Goal: Task Accomplishment & Management: Manage account settings

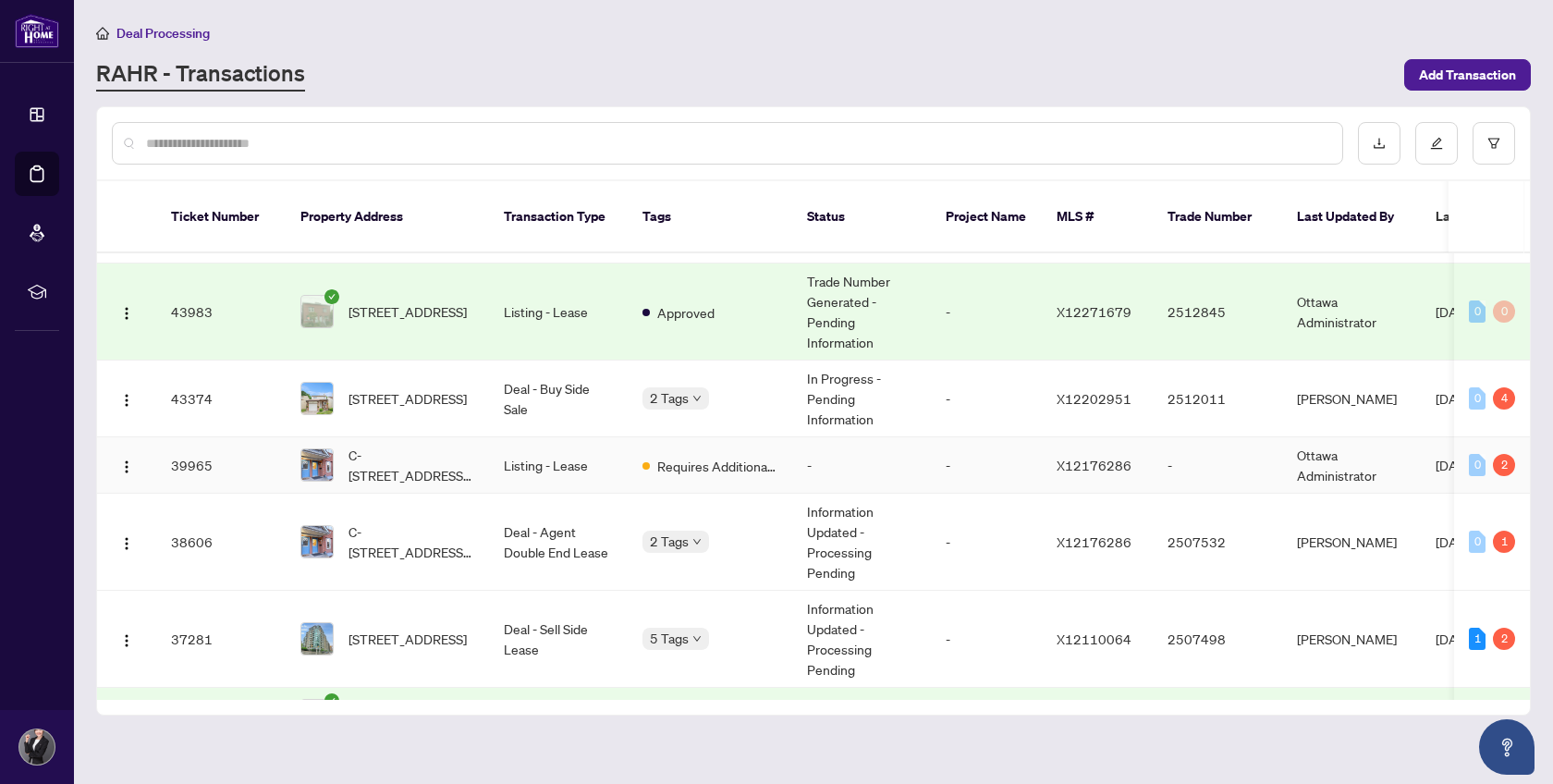
scroll to position [495, 0]
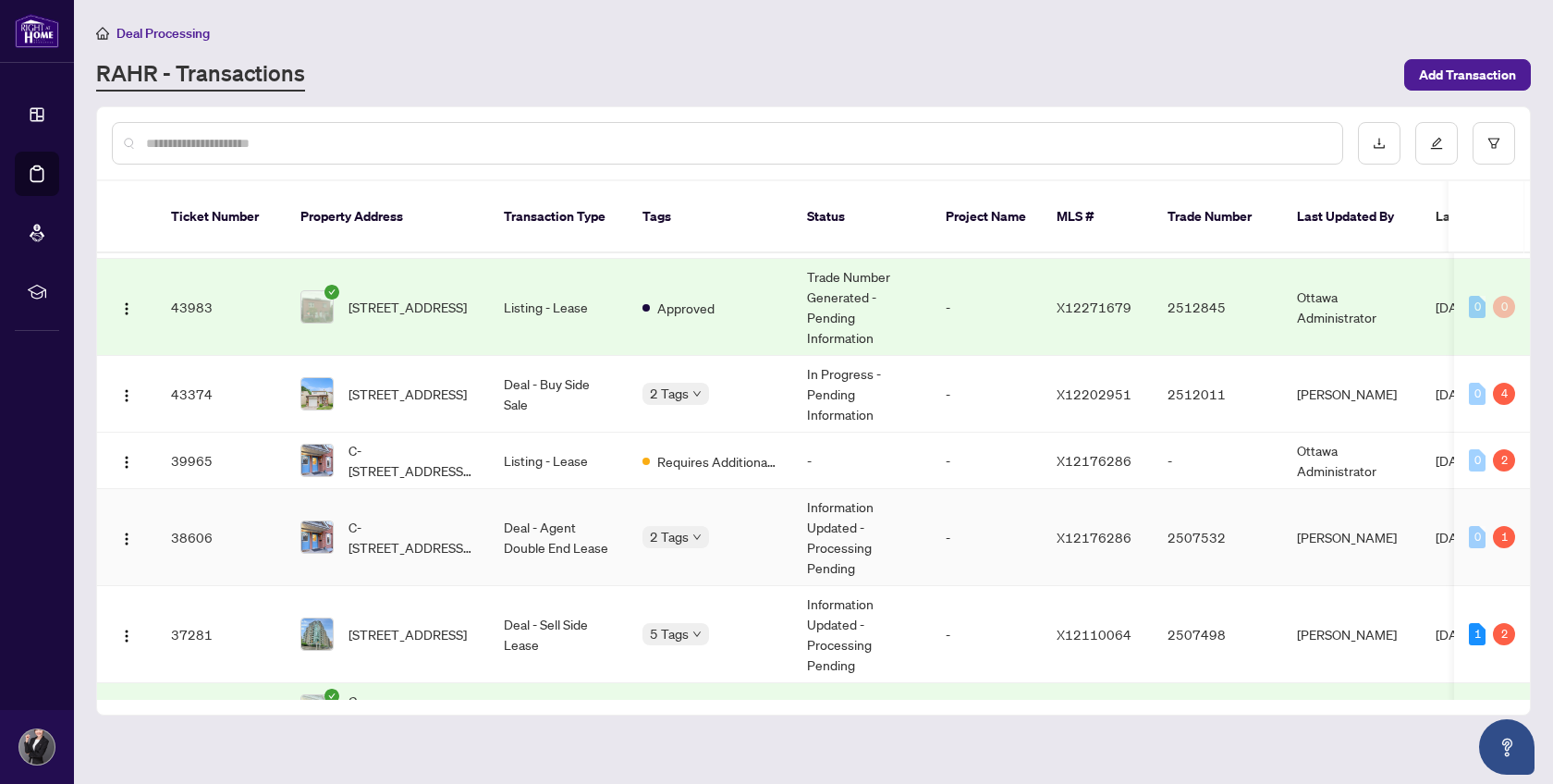
click at [929, 505] on td "Information Updated - Processing Pending" at bounding box center [861, 537] width 139 height 97
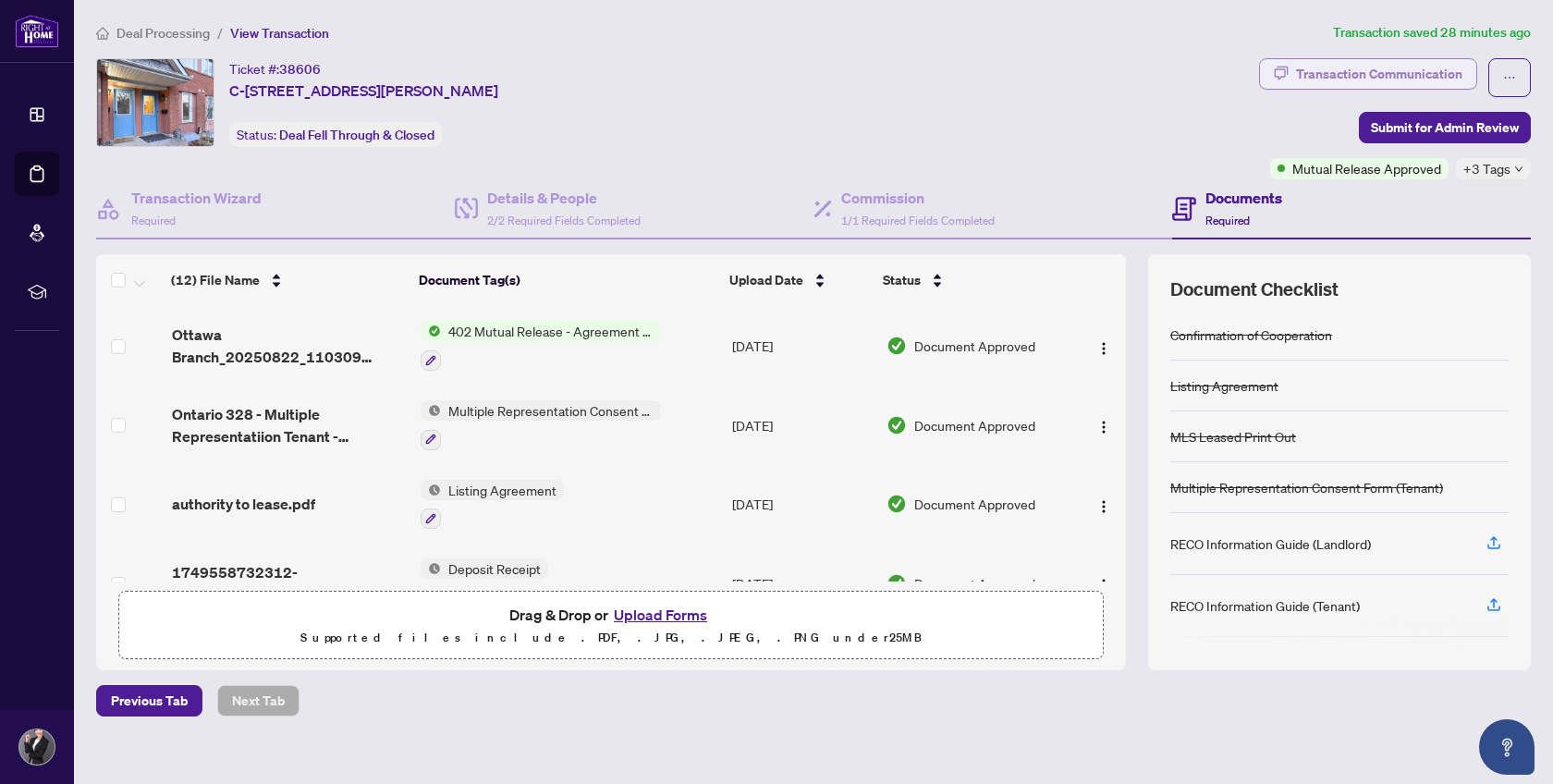
click at [1377, 76] on div "Transaction Communication" at bounding box center [1379, 73] width 167 height 30
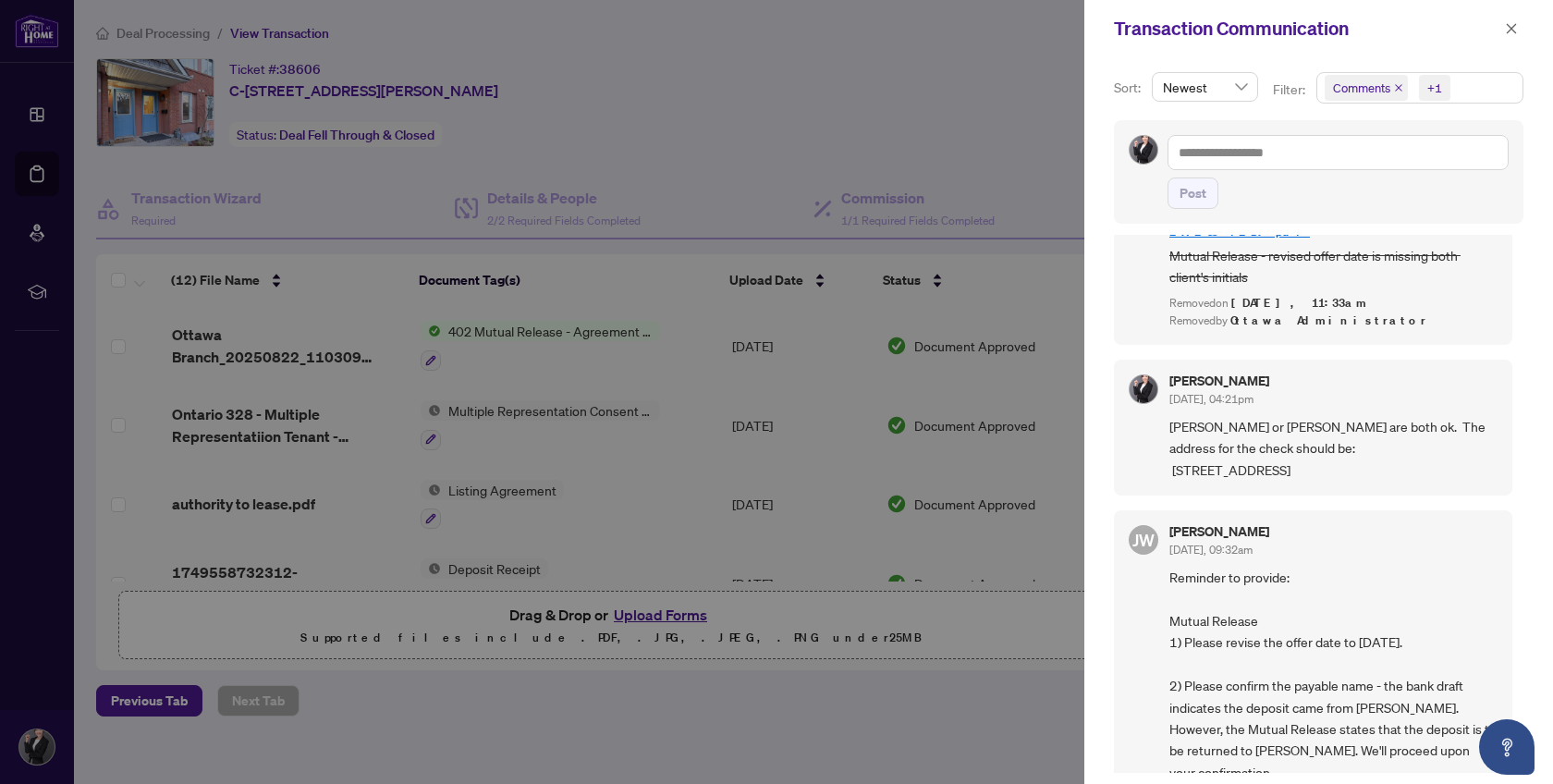
scroll to position [145, 0]
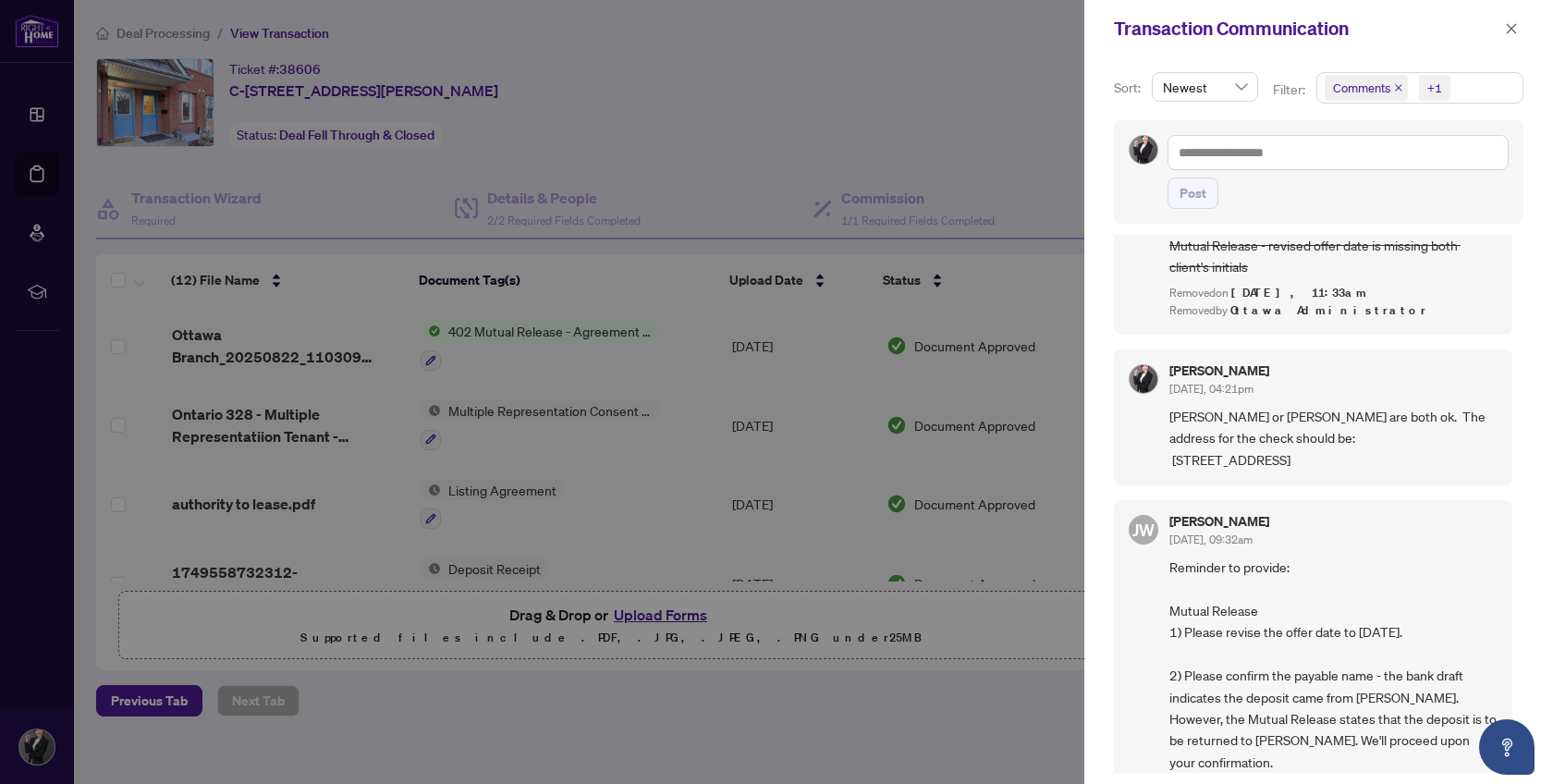
drag, startPoint x: 1170, startPoint y: 375, endPoint x: 1469, endPoint y: 408, distance: 300.8
click at [1469, 408] on span "[PERSON_NAME] or [PERSON_NAME] are both ok. The address for the check should be…" at bounding box center [1333, 437] width 329 height 65
click at [1254, 405] on span "[PERSON_NAME] or [PERSON_NAME] are both ok. The address for the check should be…" at bounding box center [1333, 437] width 329 height 65
drag, startPoint x: 1170, startPoint y: 372, endPoint x: 1453, endPoint y: 428, distance: 288.5
click at [1453, 428] on span "[PERSON_NAME] or [PERSON_NAME] are both ok. The address for the check should be…" at bounding box center [1333, 437] width 329 height 65
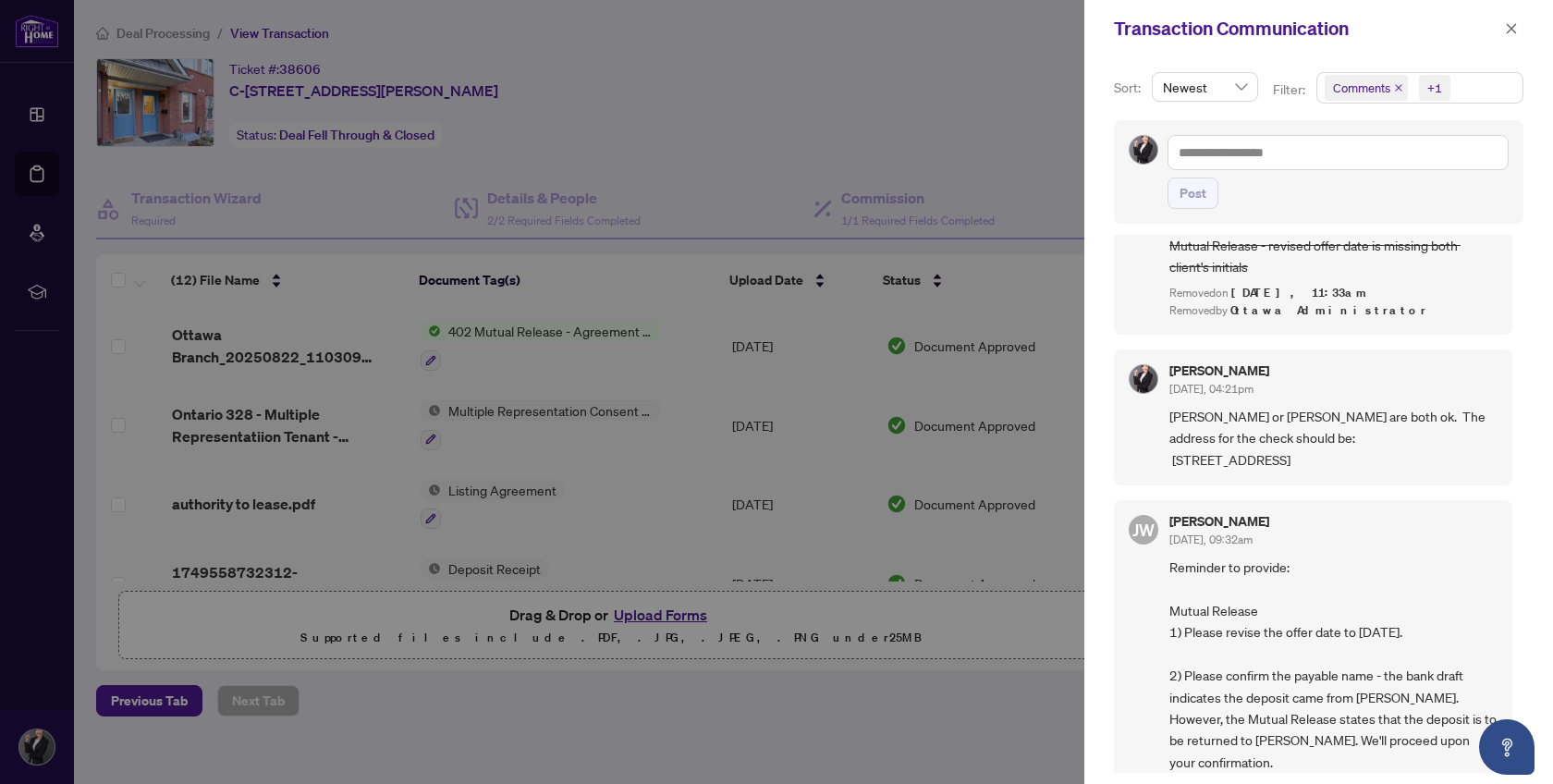
copy span "[PERSON_NAME] or [PERSON_NAME] are both ok. The address for the check should be…"
click at [1181, 43] on div "Transaction Communication" at bounding box center [1318, 28] width 468 height 57
click at [1511, 25] on icon "close" at bounding box center [1511, 28] width 13 height 13
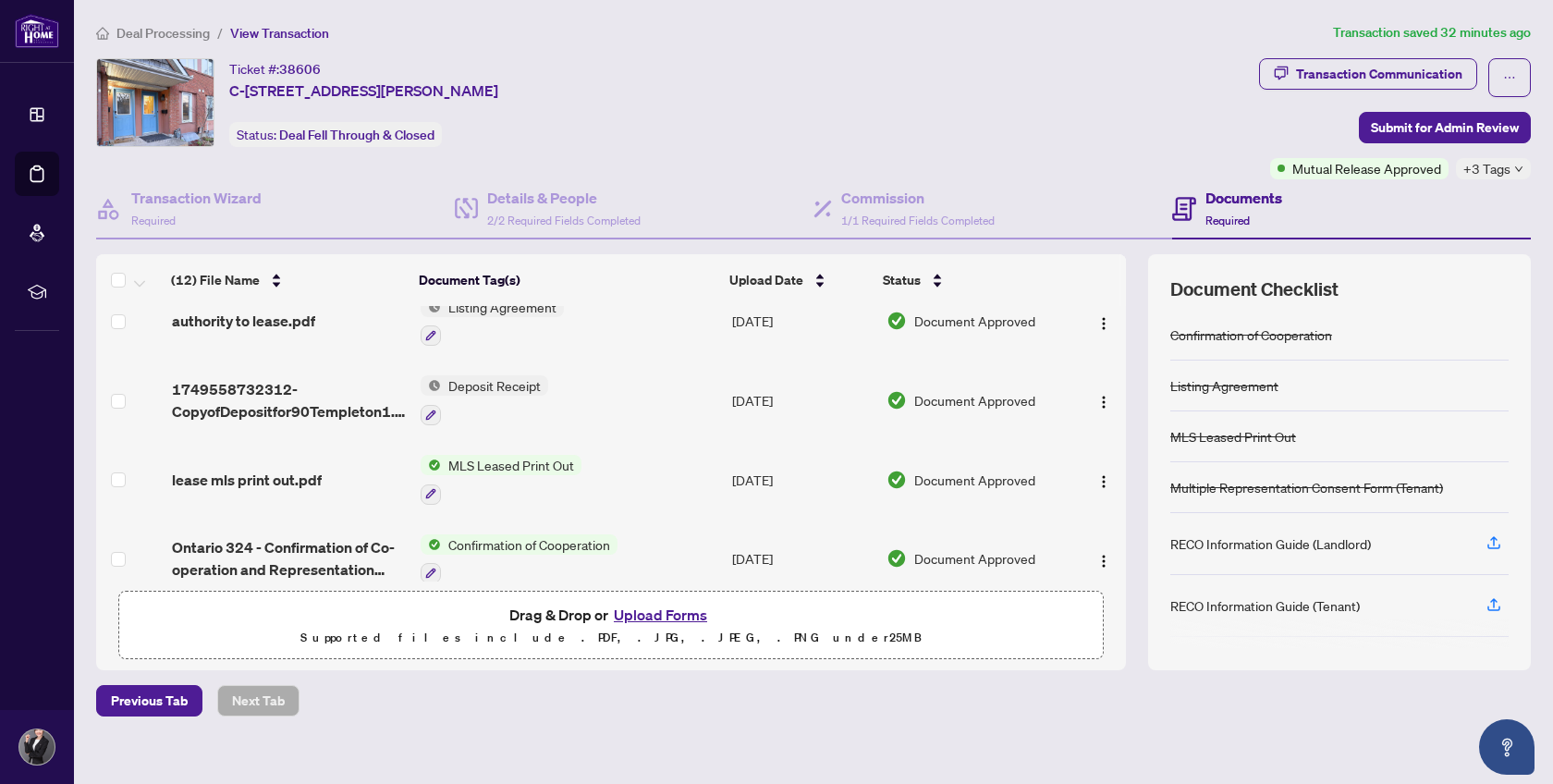
scroll to position [0, 0]
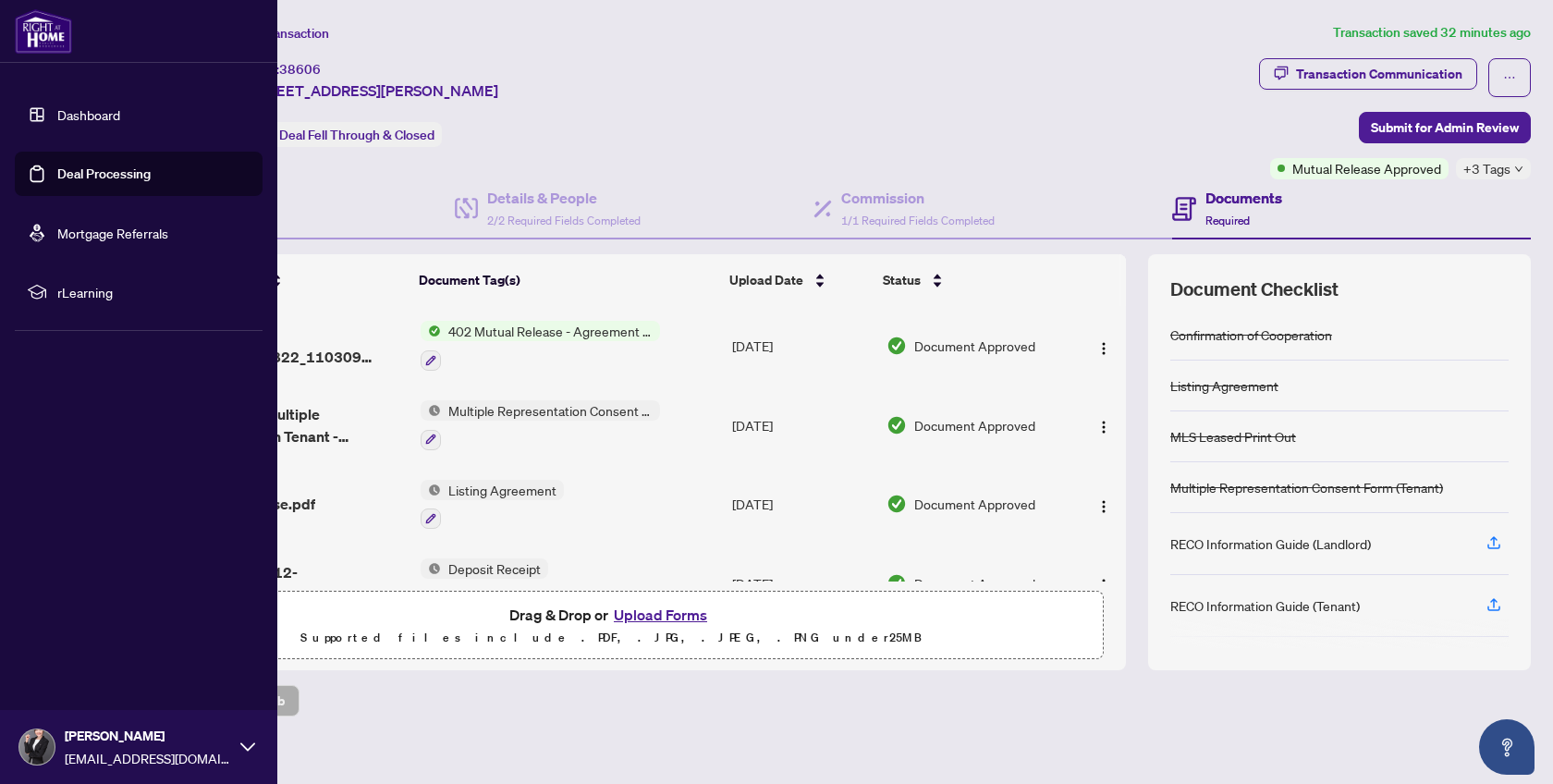
click at [92, 175] on link "Deal Processing" at bounding box center [103, 173] width 93 height 16
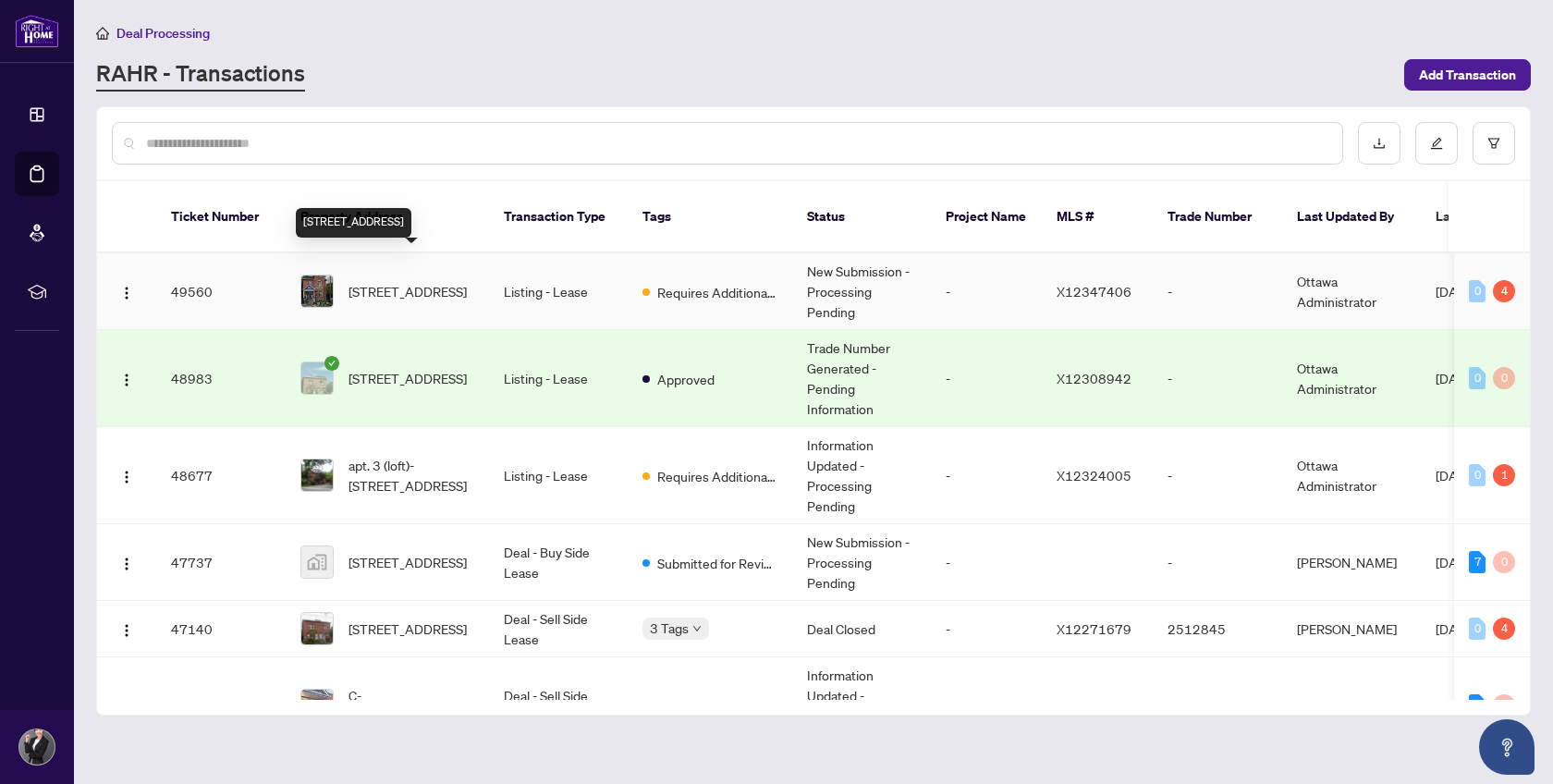
click at [444, 281] on span "[STREET_ADDRESS]" at bounding box center [408, 291] width 118 height 20
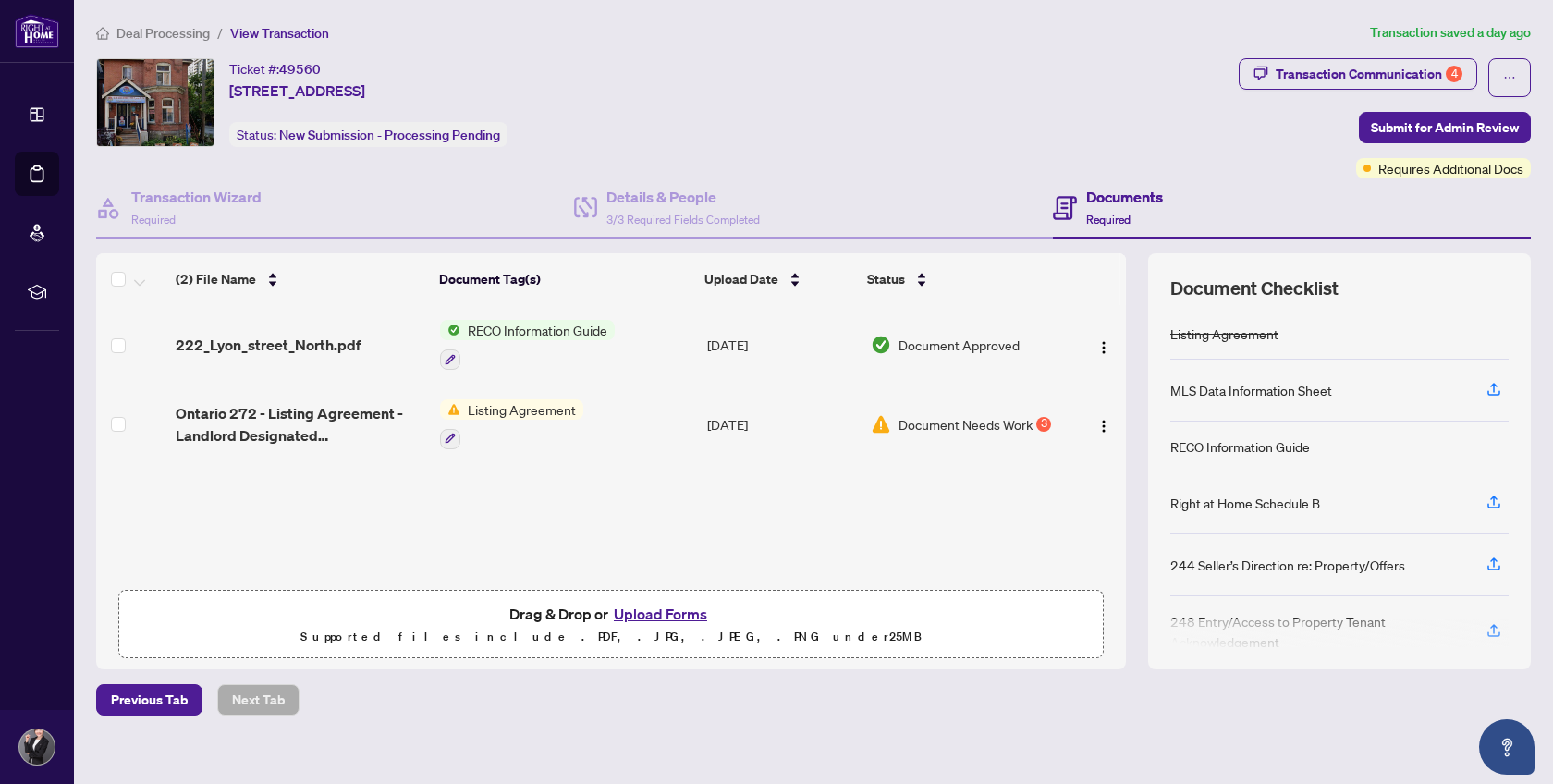
click at [932, 418] on span "Document Needs Work" at bounding box center [965, 424] width 134 height 20
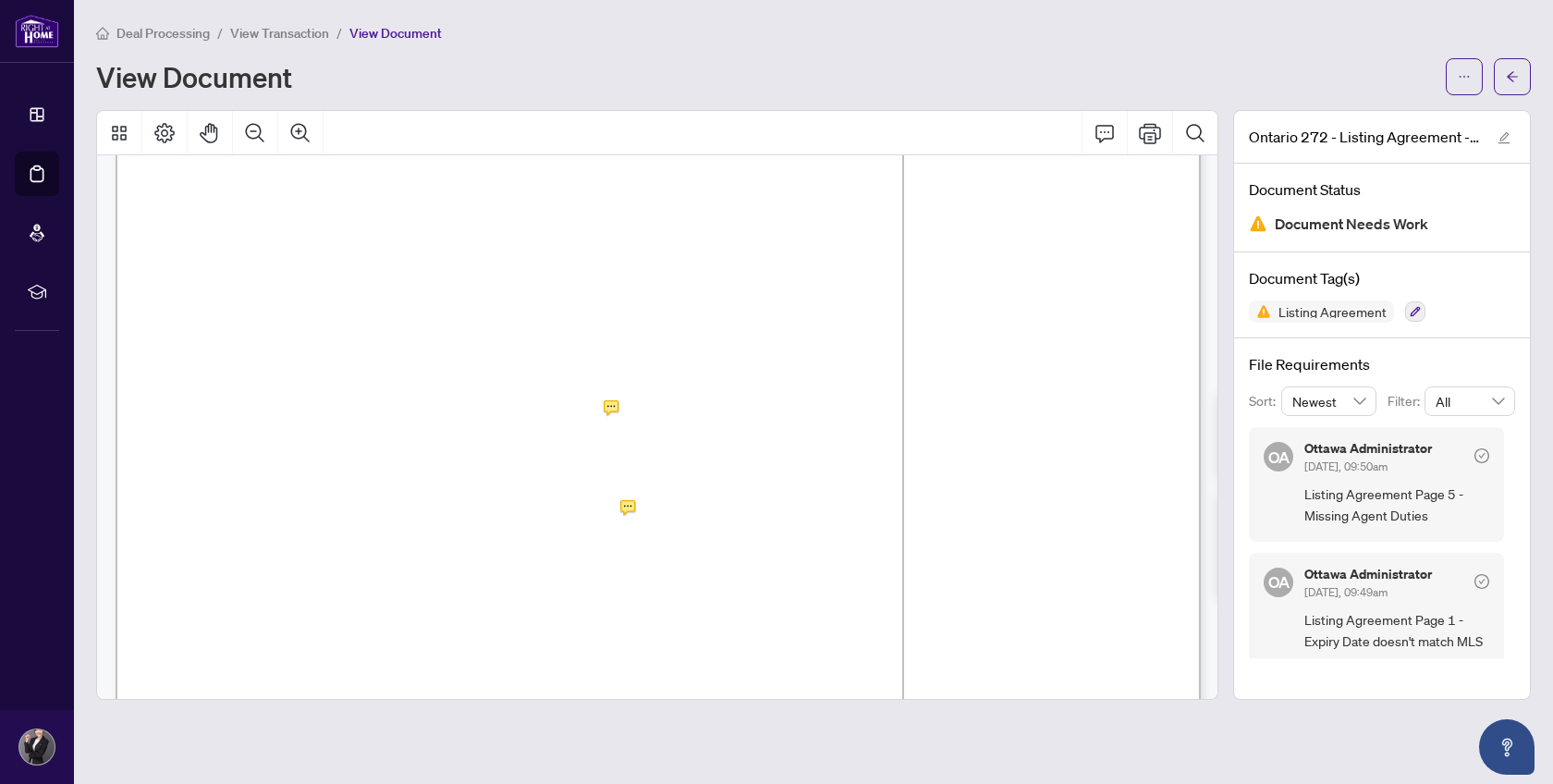
scroll to position [231, 0]
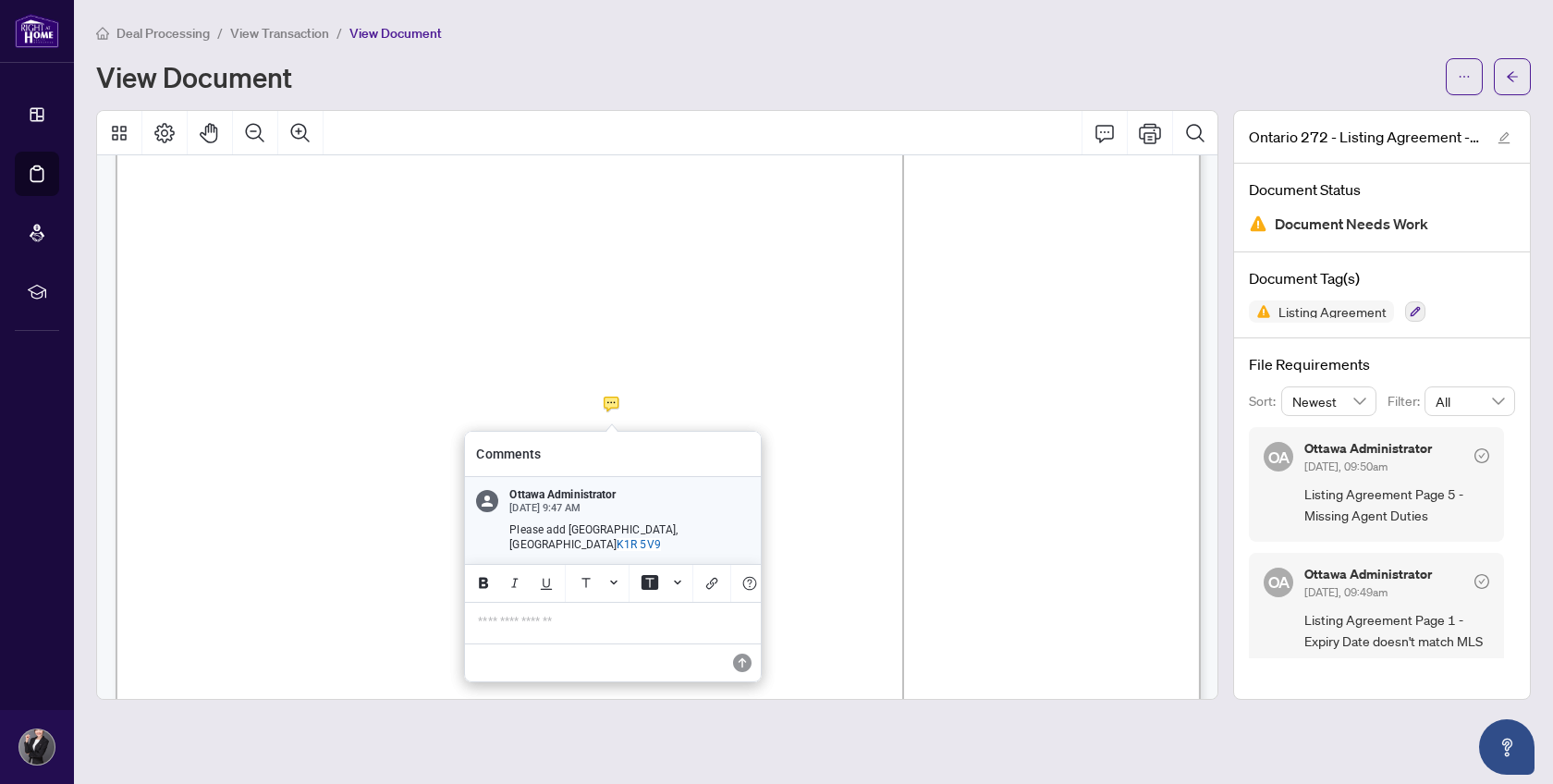
drag, startPoint x: 580, startPoint y: 535, endPoint x: 745, endPoint y: 543, distance: 165.2
click at [746, 543] on p "Please add [GEOGRAPHIC_DATA], [GEOGRAPHIC_DATA] K1R 5V9" at bounding box center [629, 537] width 240 height 31
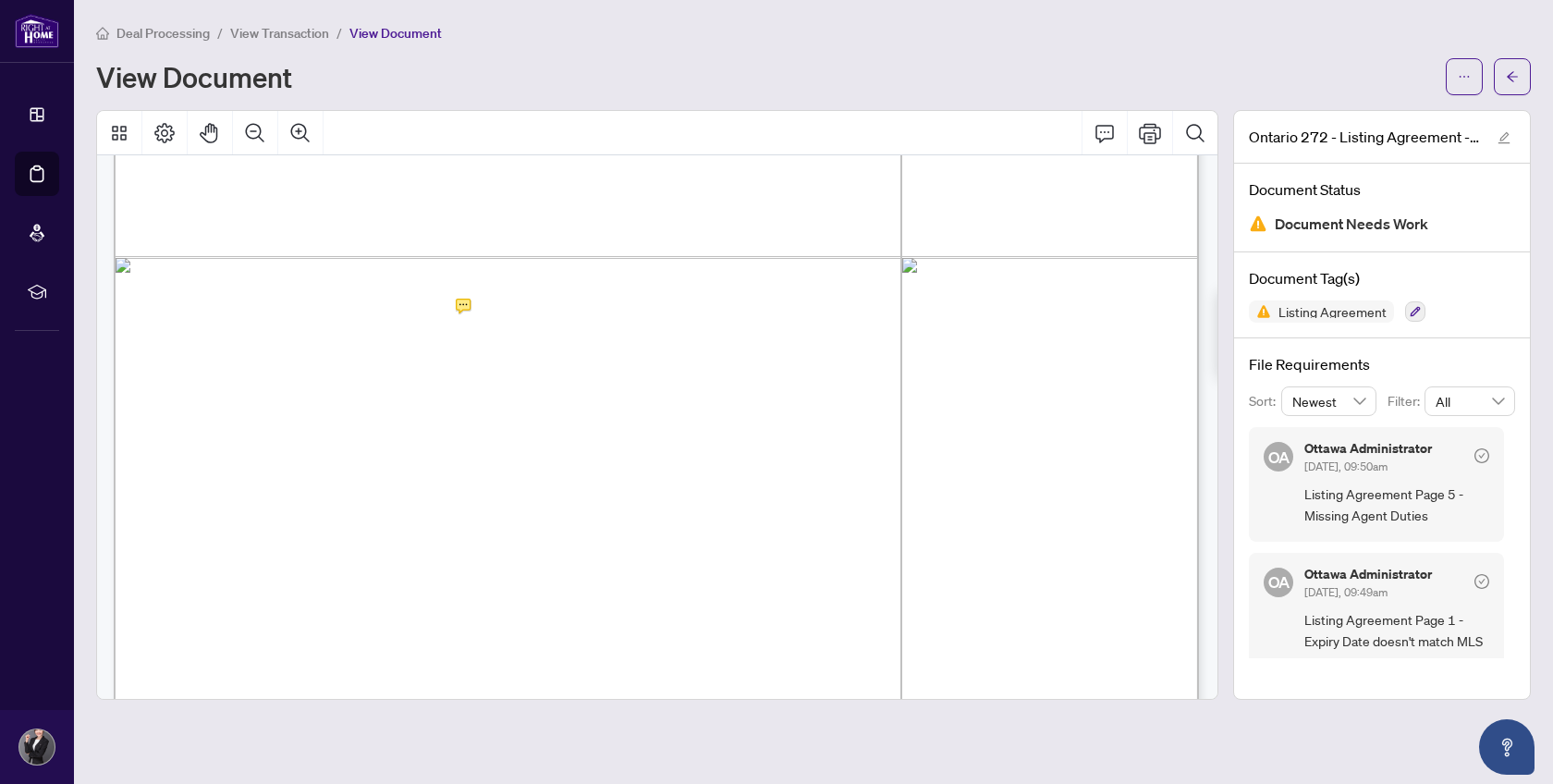
scroll to position [6442, 2]
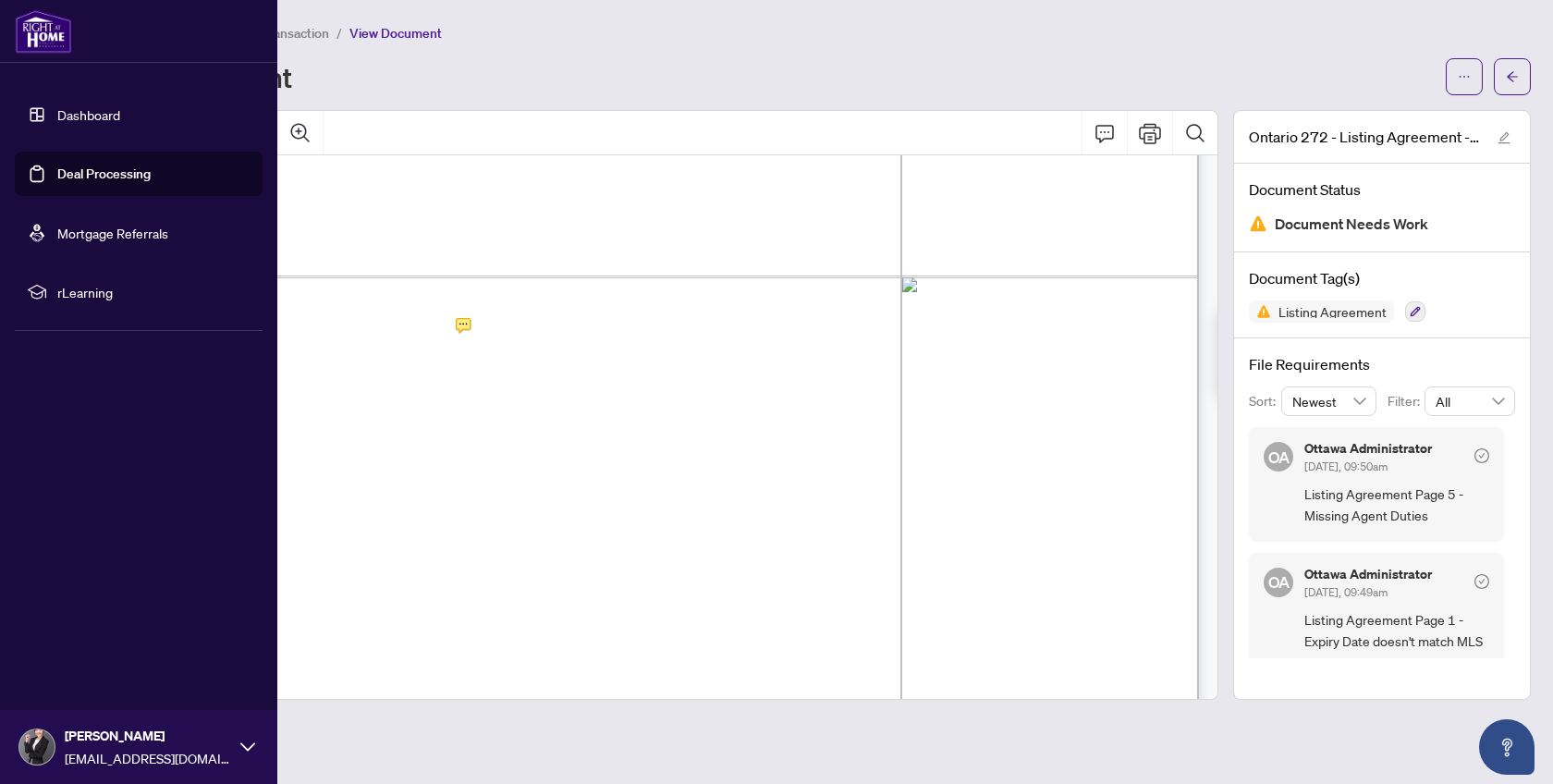
click at [94, 171] on link "Deal Processing" at bounding box center [103, 173] width 93 height 16
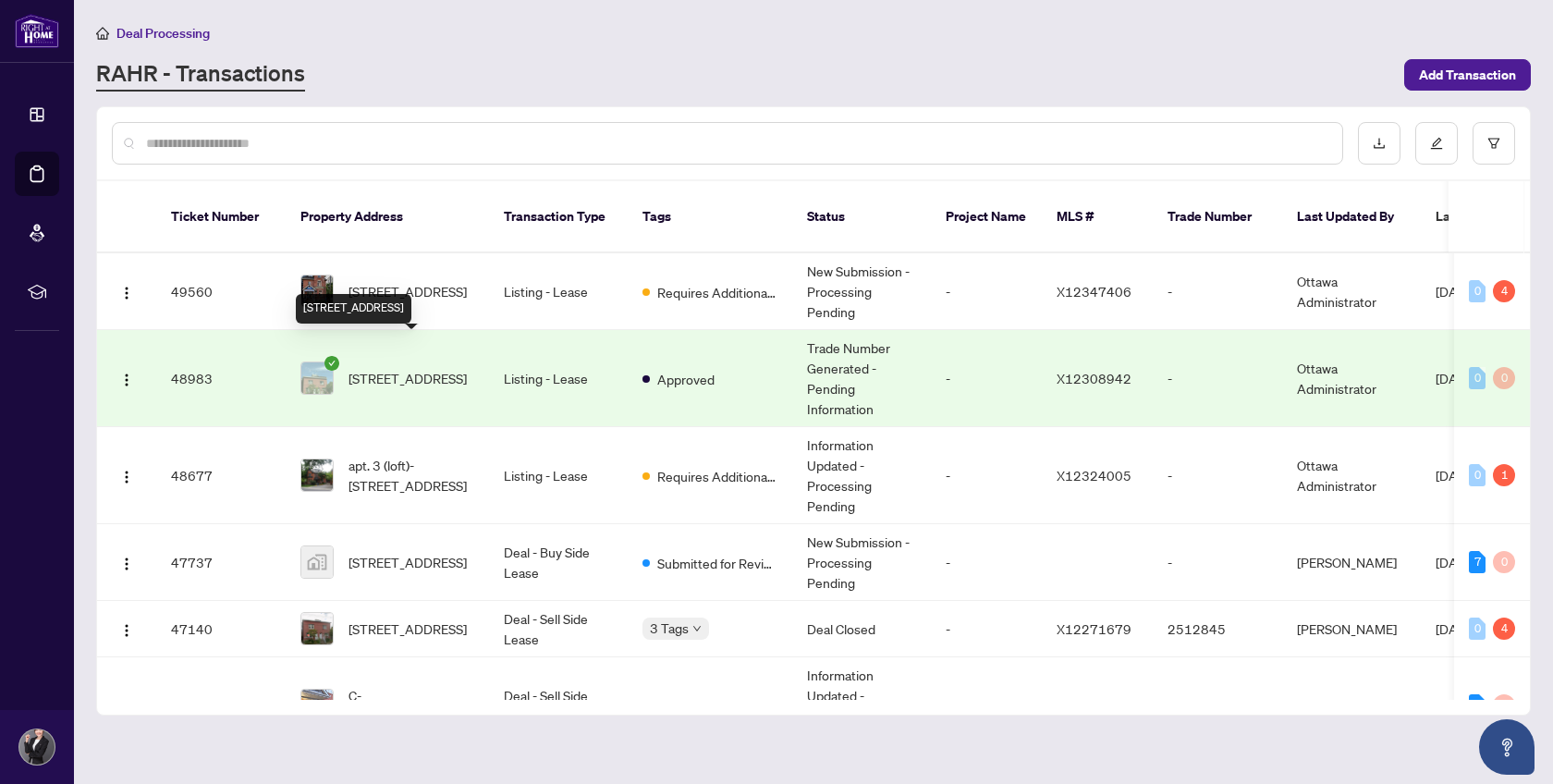
click at [457, 368] on span "[STREET_ADDRESS]" at bounding box center [408, 378] width 118 height 20
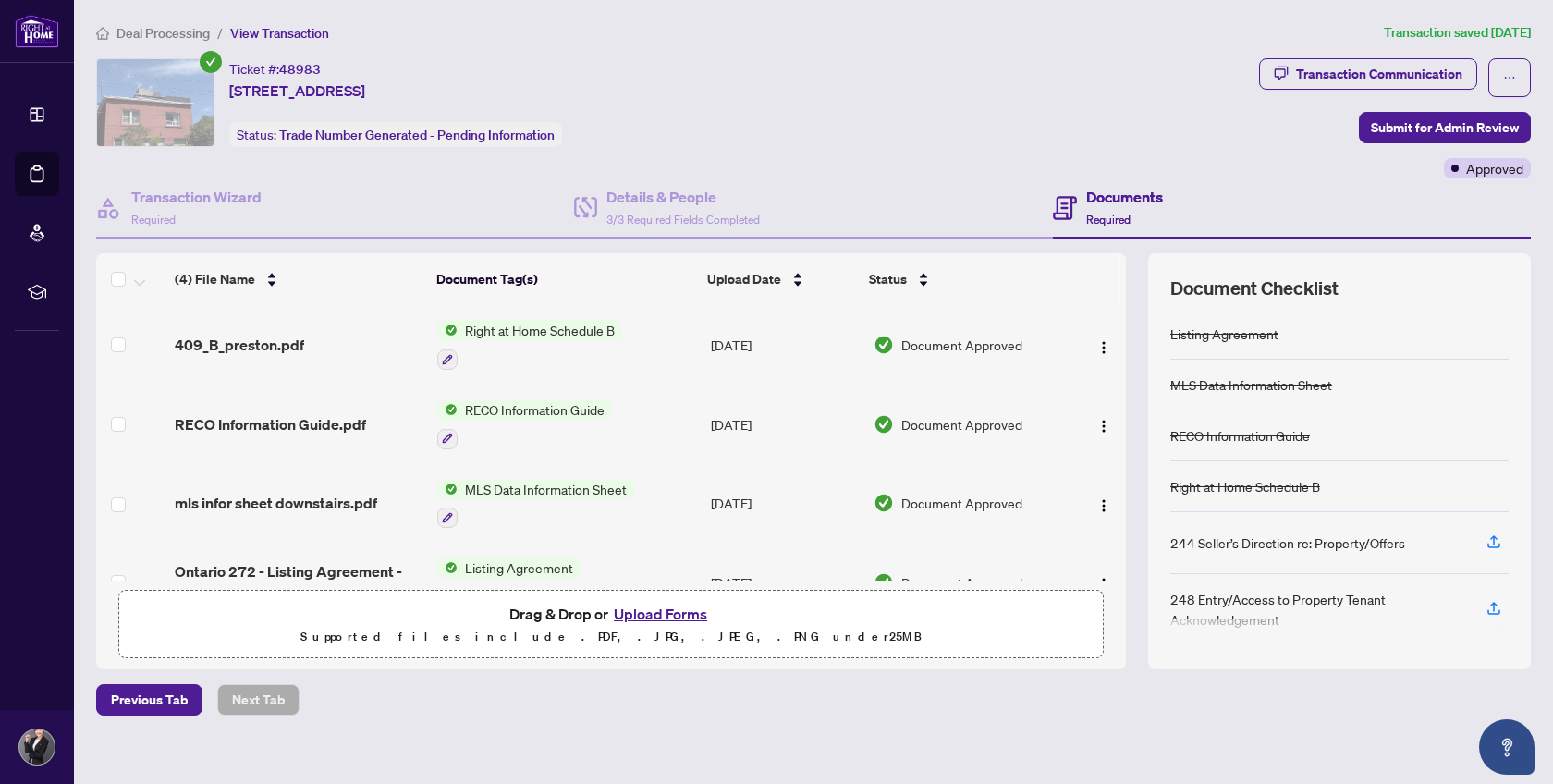
scroll to position [41, 0]
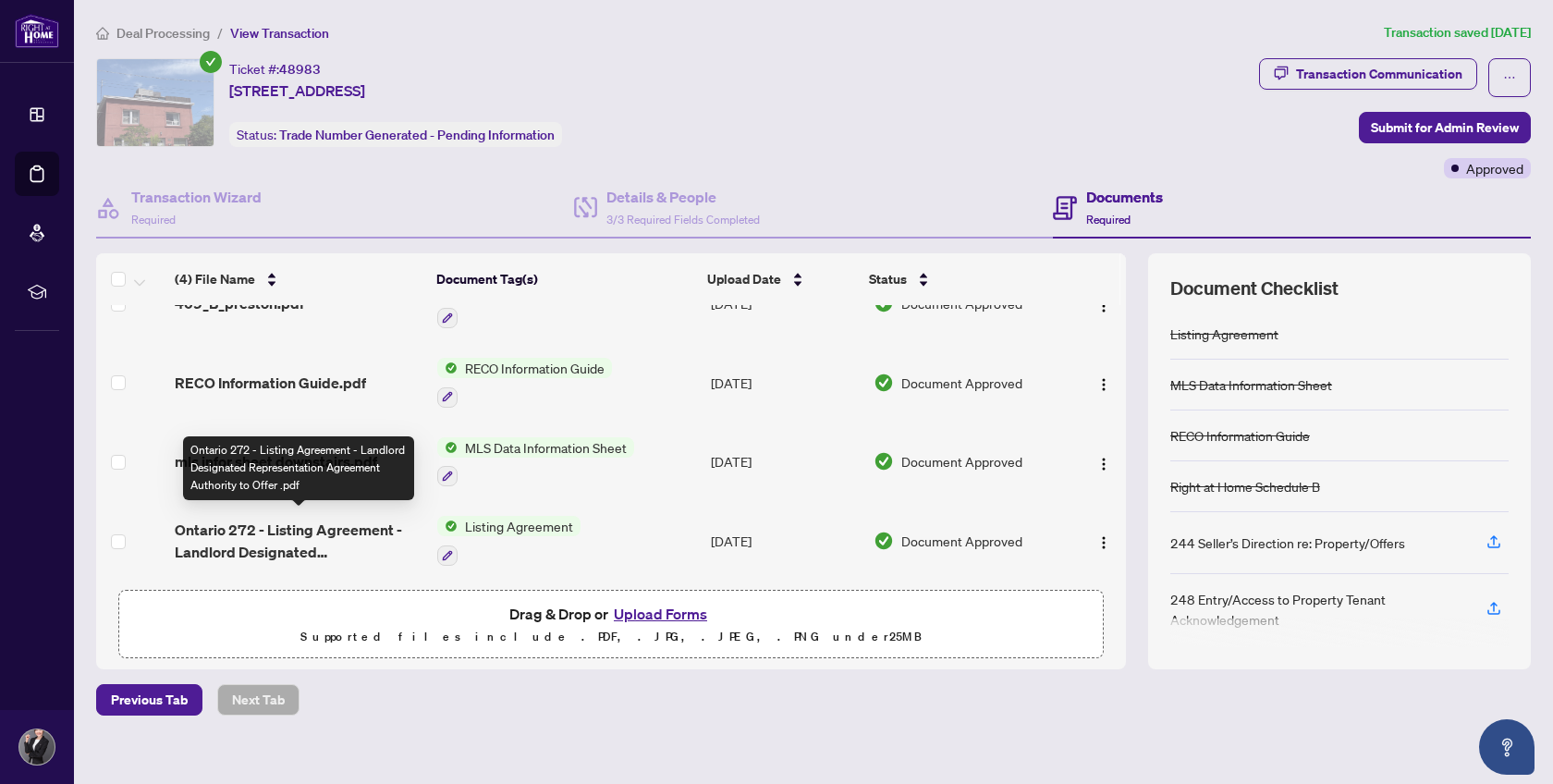
click at [386, 522] on span "Ontario 272 - Listing Agreement - Landlord Designated Representation Agreement …" at bounding box center [298, 540] width 248 height 44
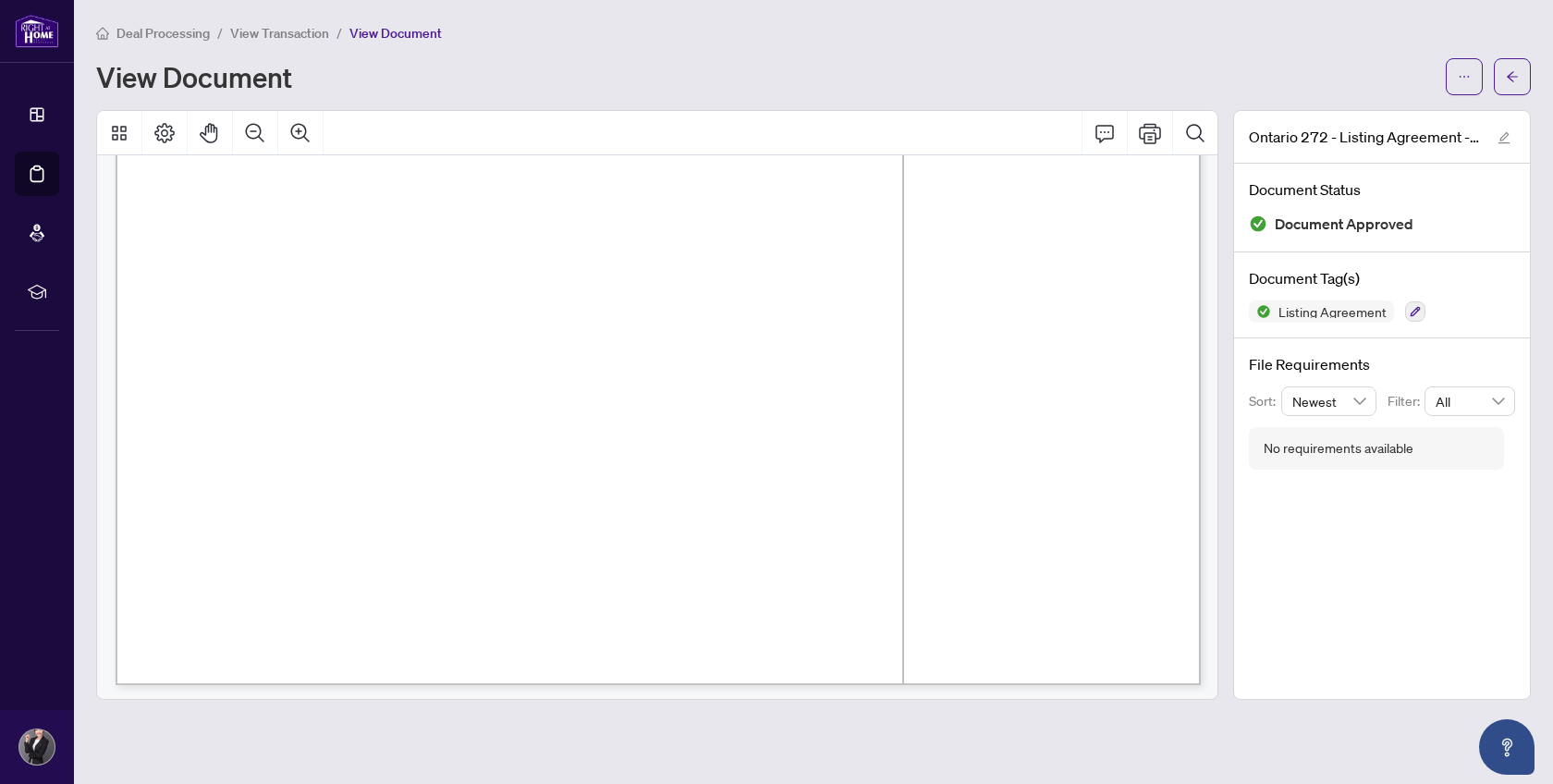
scroll to position [3766, 0]
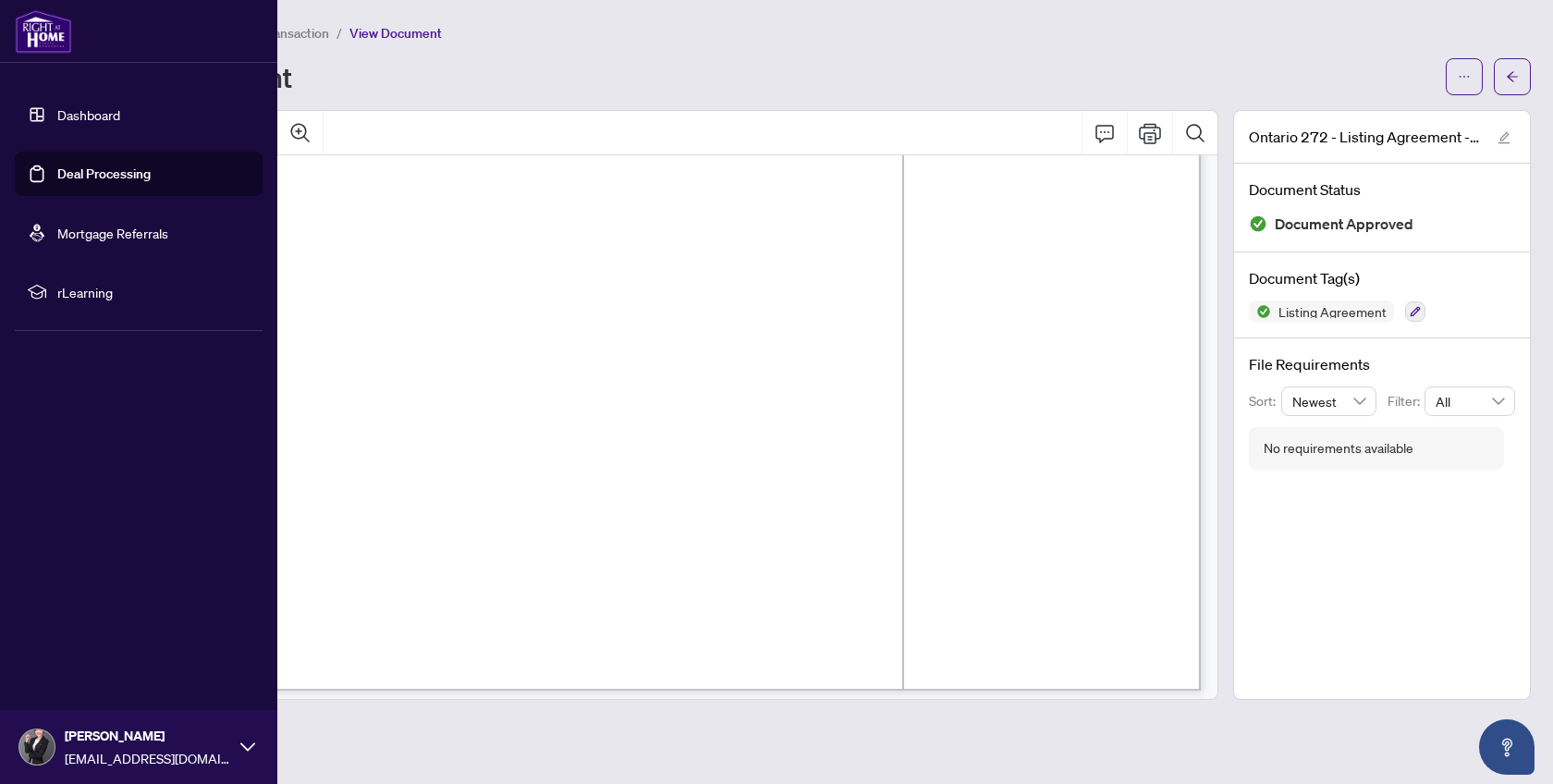
click at [77, 168] on link "Deal Processing" at bounding box center [103, 173] width 93 height 16
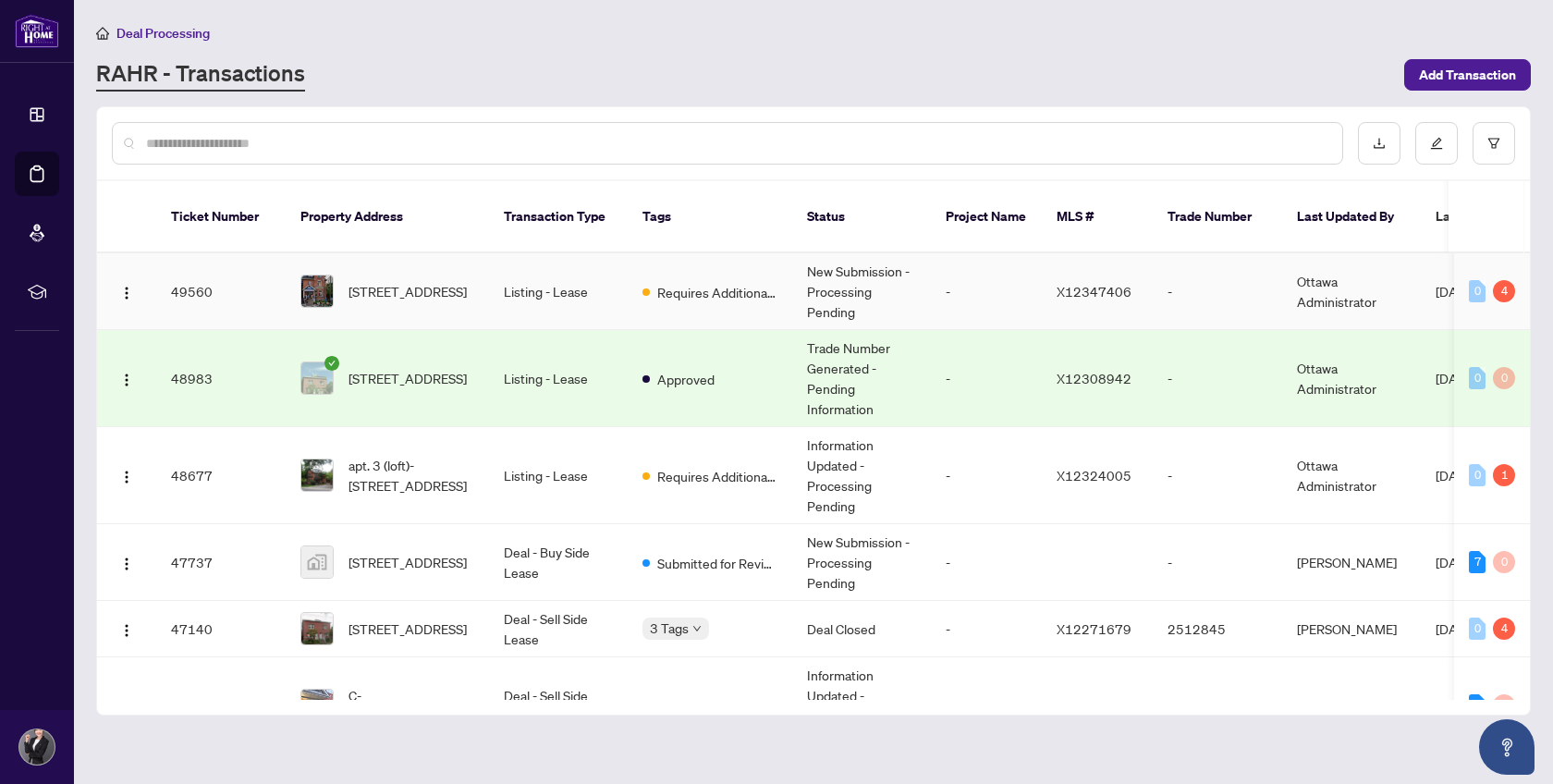
click at [482, 272] on td "[STREET_ADDRESS]" at bounding box center [386, 292] width 203 height 77
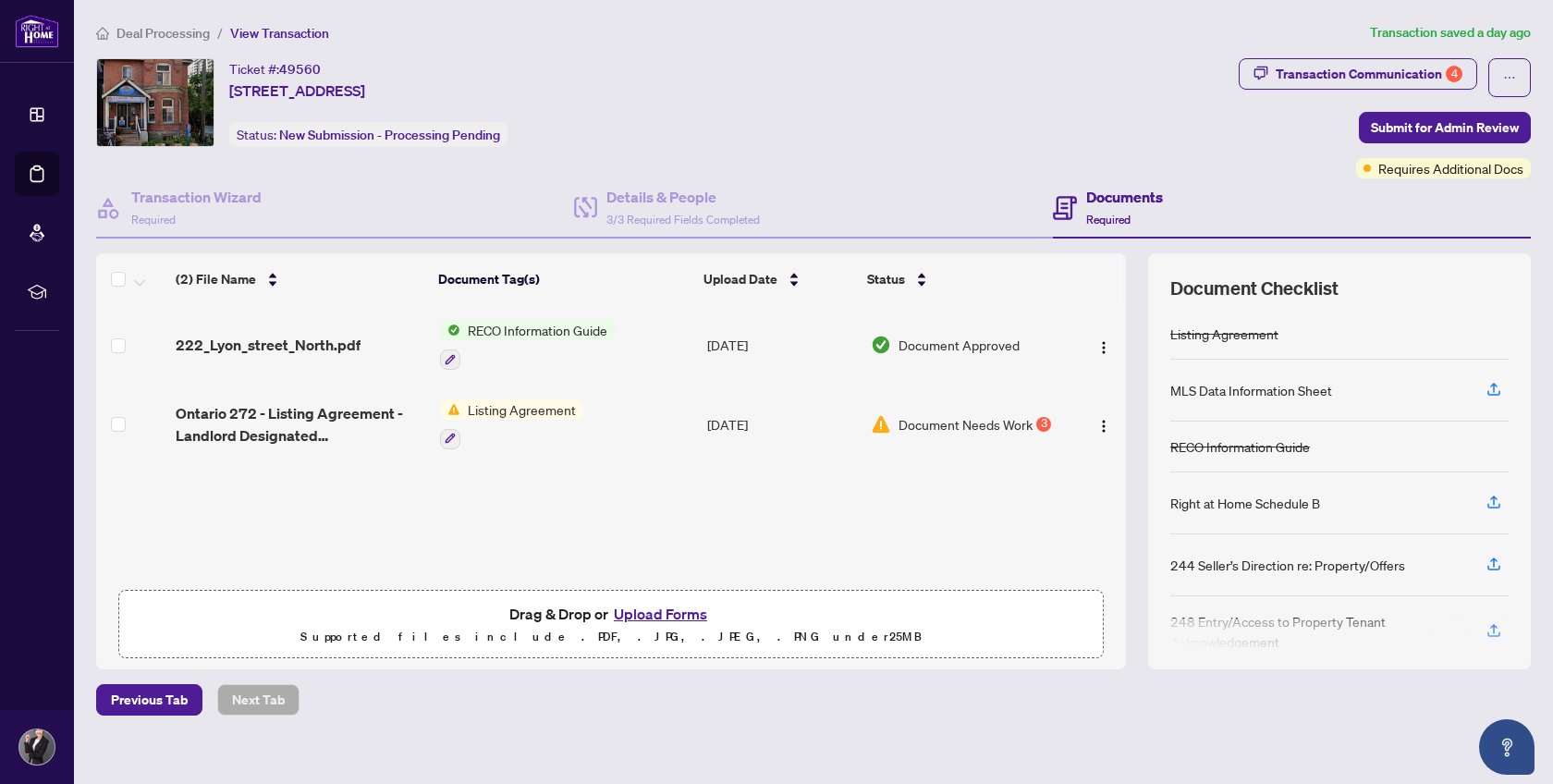
click at [511, 400] on span "Listing Agreement" at bounding box center [522, 408] width 123 height 20
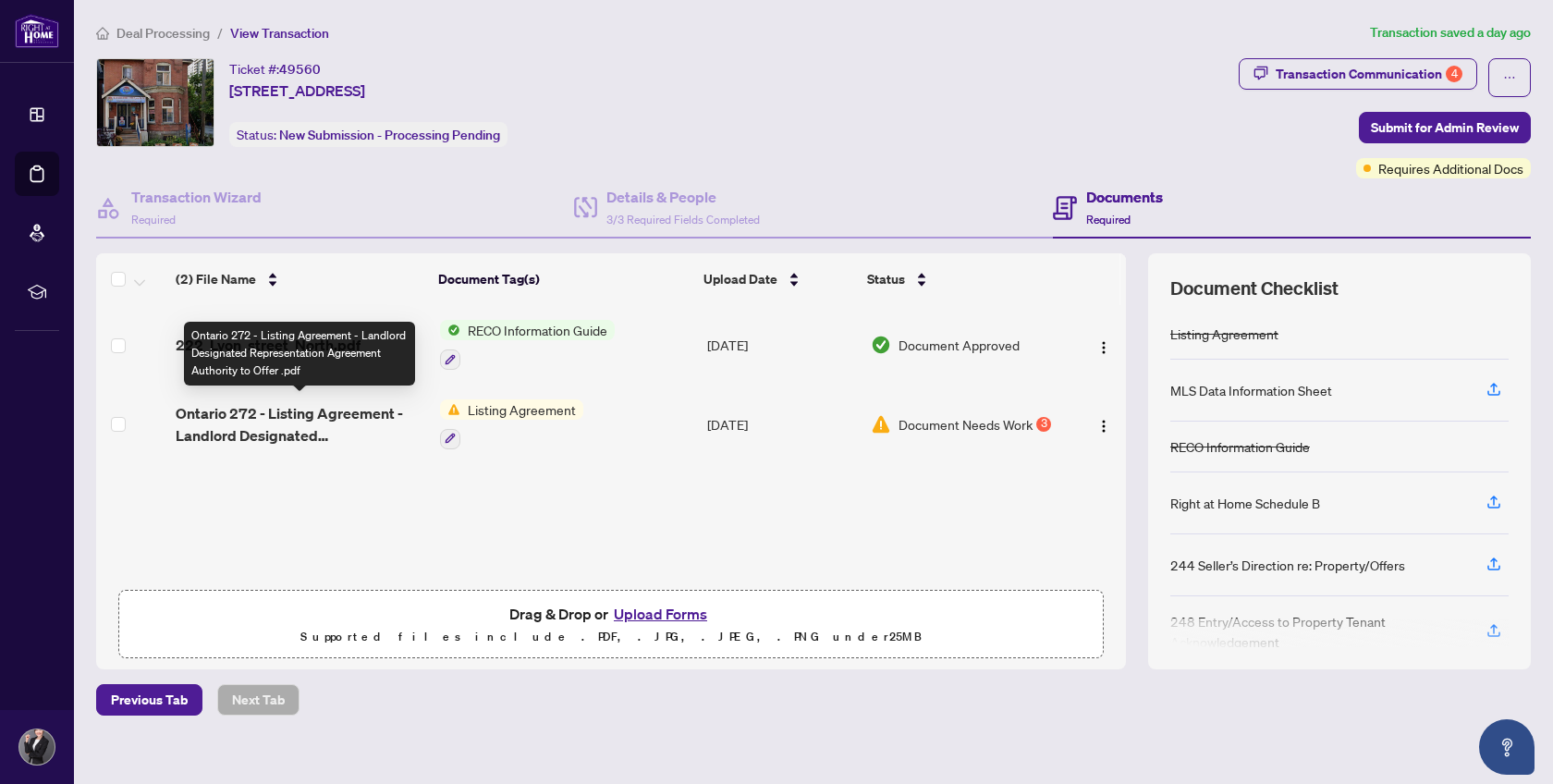
click at [374, 412] on span "Ontario 272 - Listing Agreement - Landlord Designated Representation Agreement …" at bounding box center [300, 424] width 250 height 44
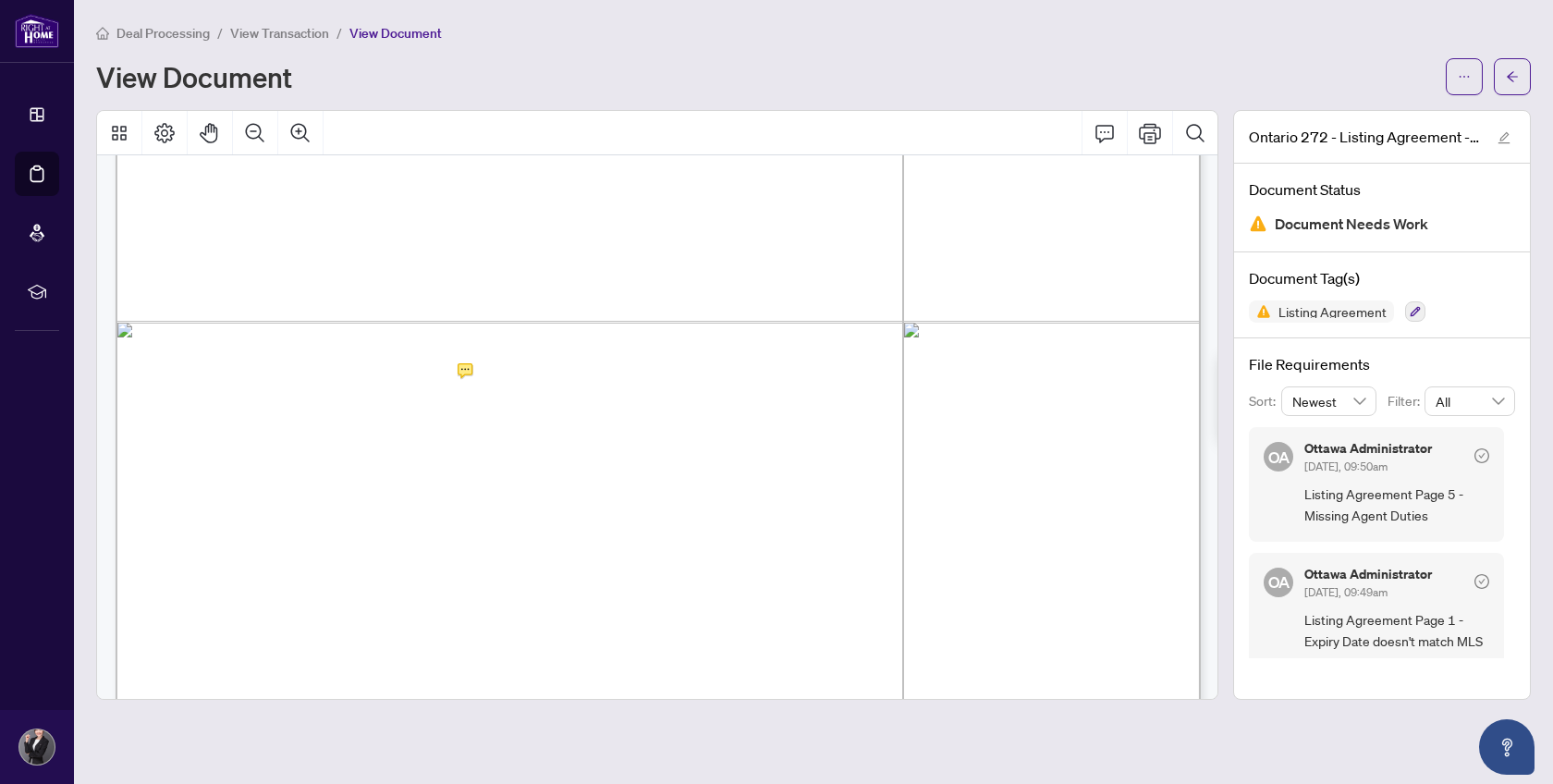
scroll to position [6406, 0]
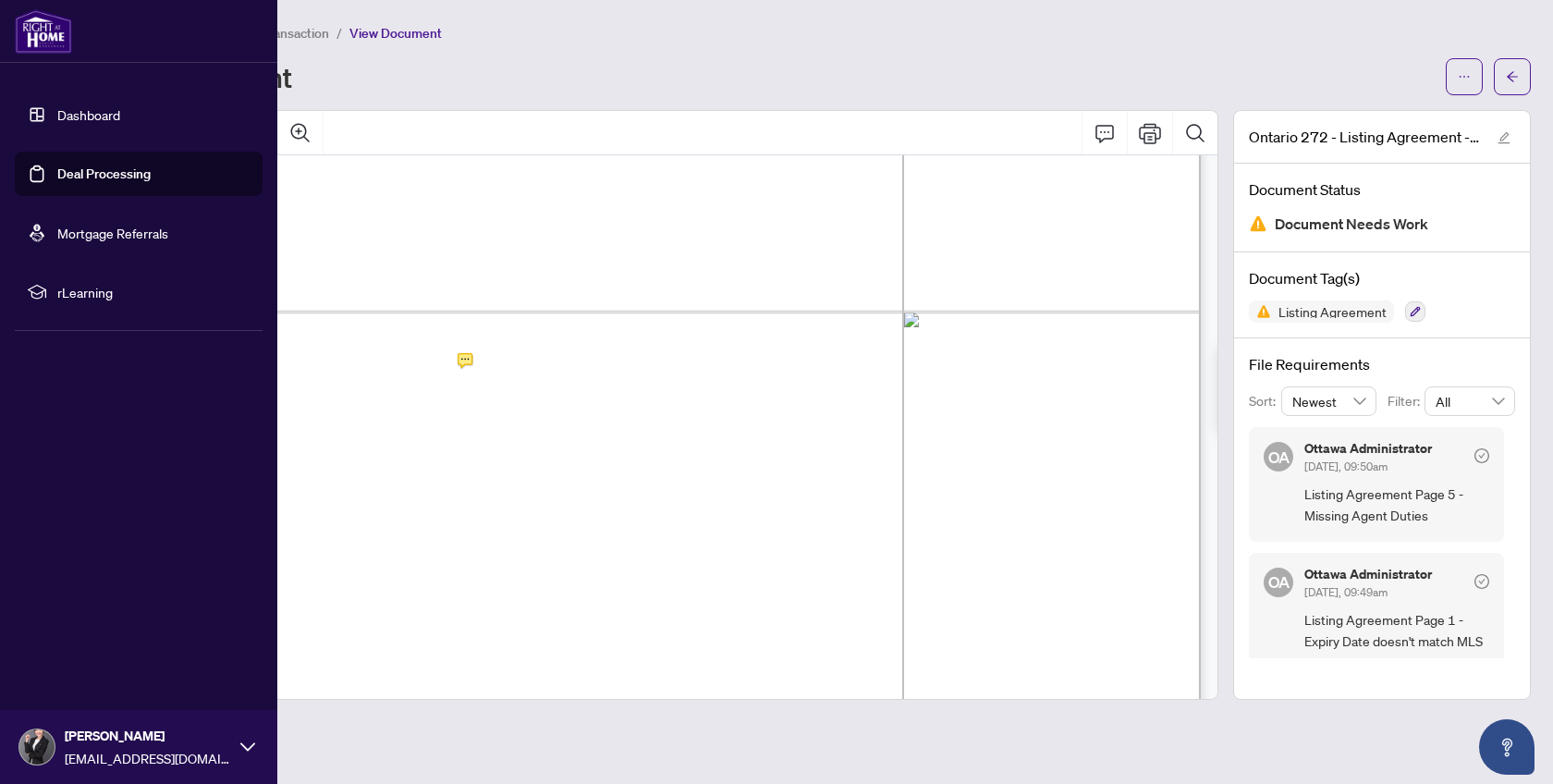
click at [80, 176] on link "Deal Processing" at bounding box center [103, 173] width 93 height 16
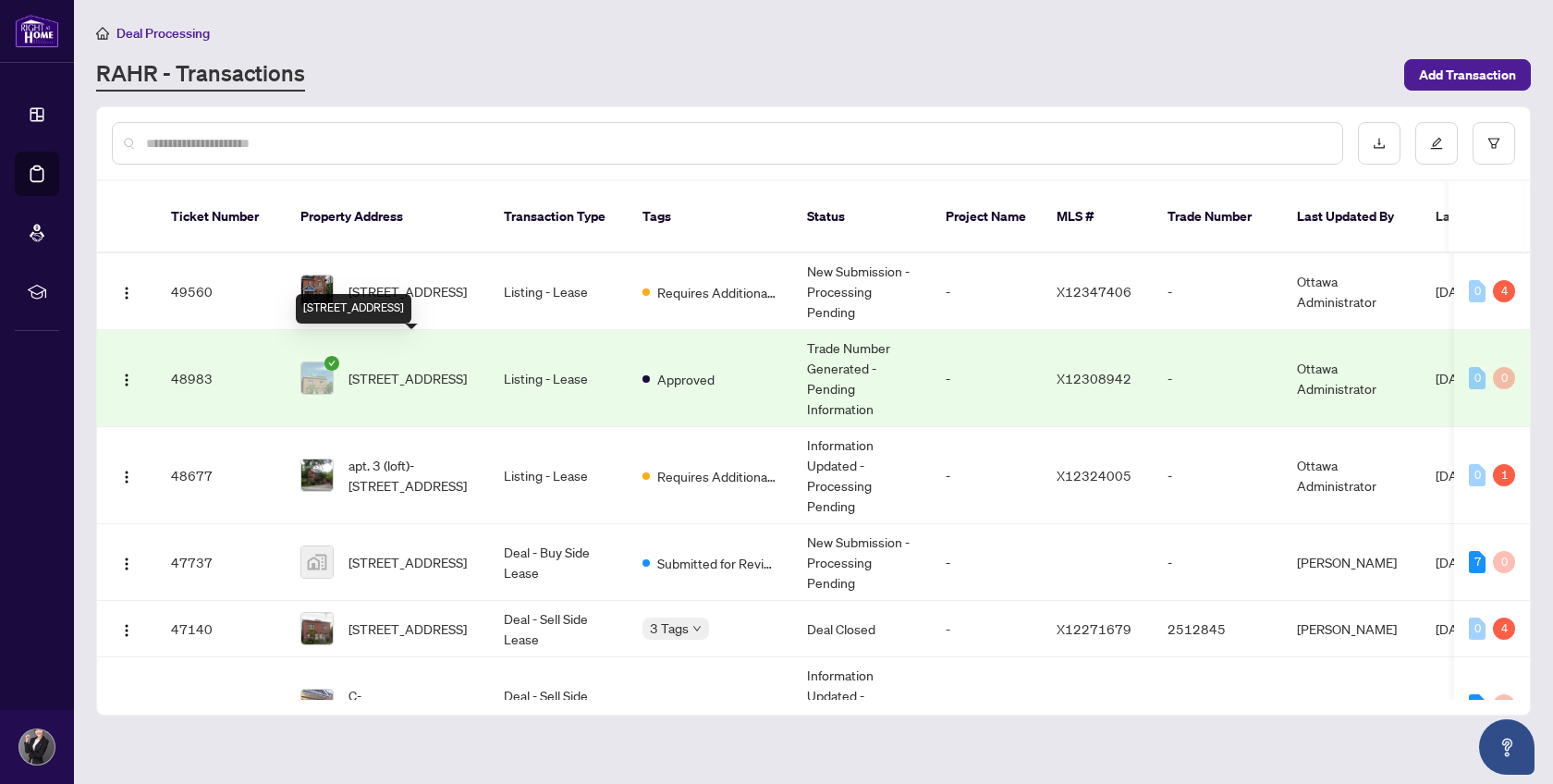
click at [460, 368] on span "[STREET_ADDRESS]" at bounding box center [408, 378] width 118 height 20
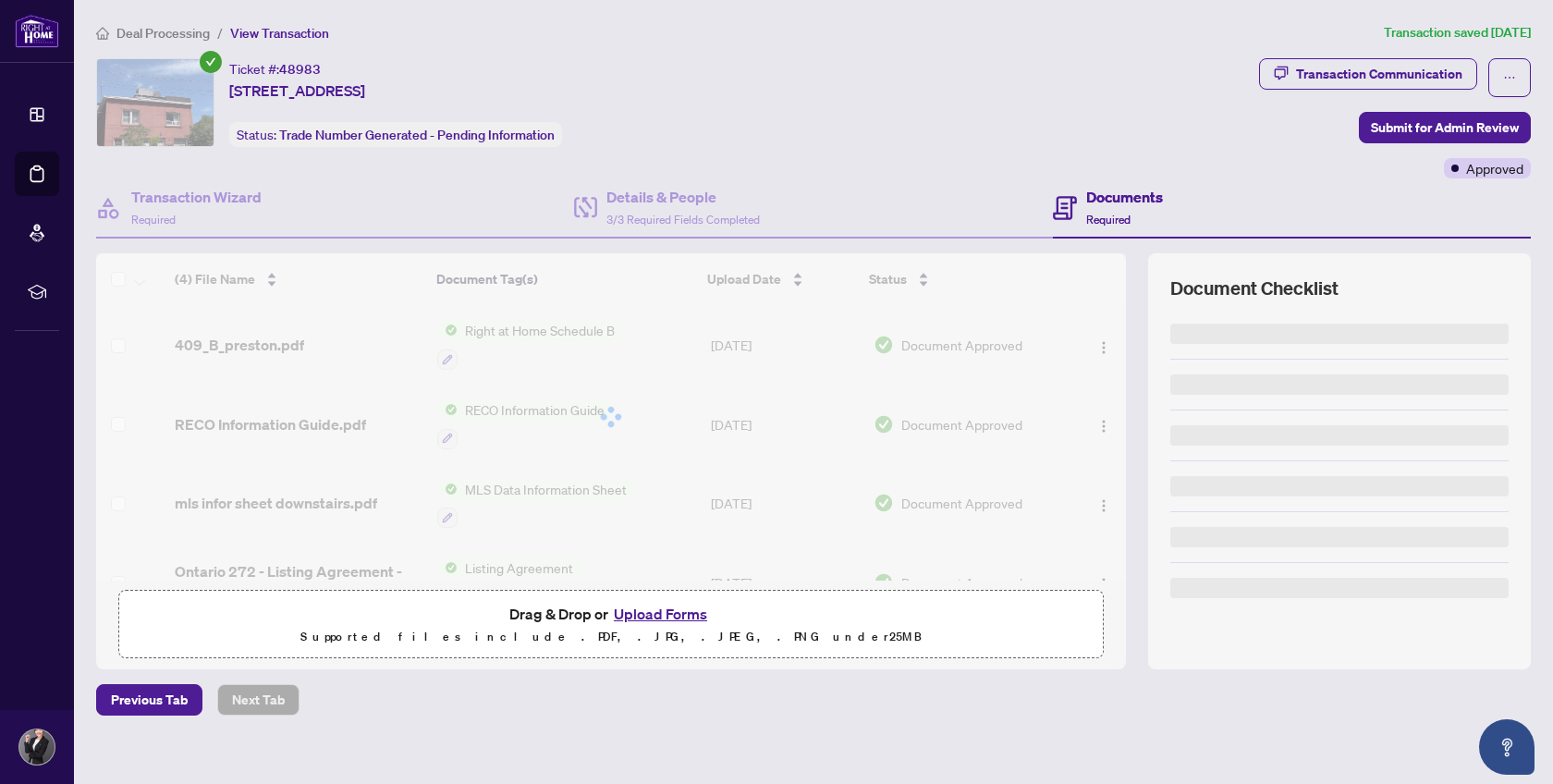
scroll to position [14, 0]
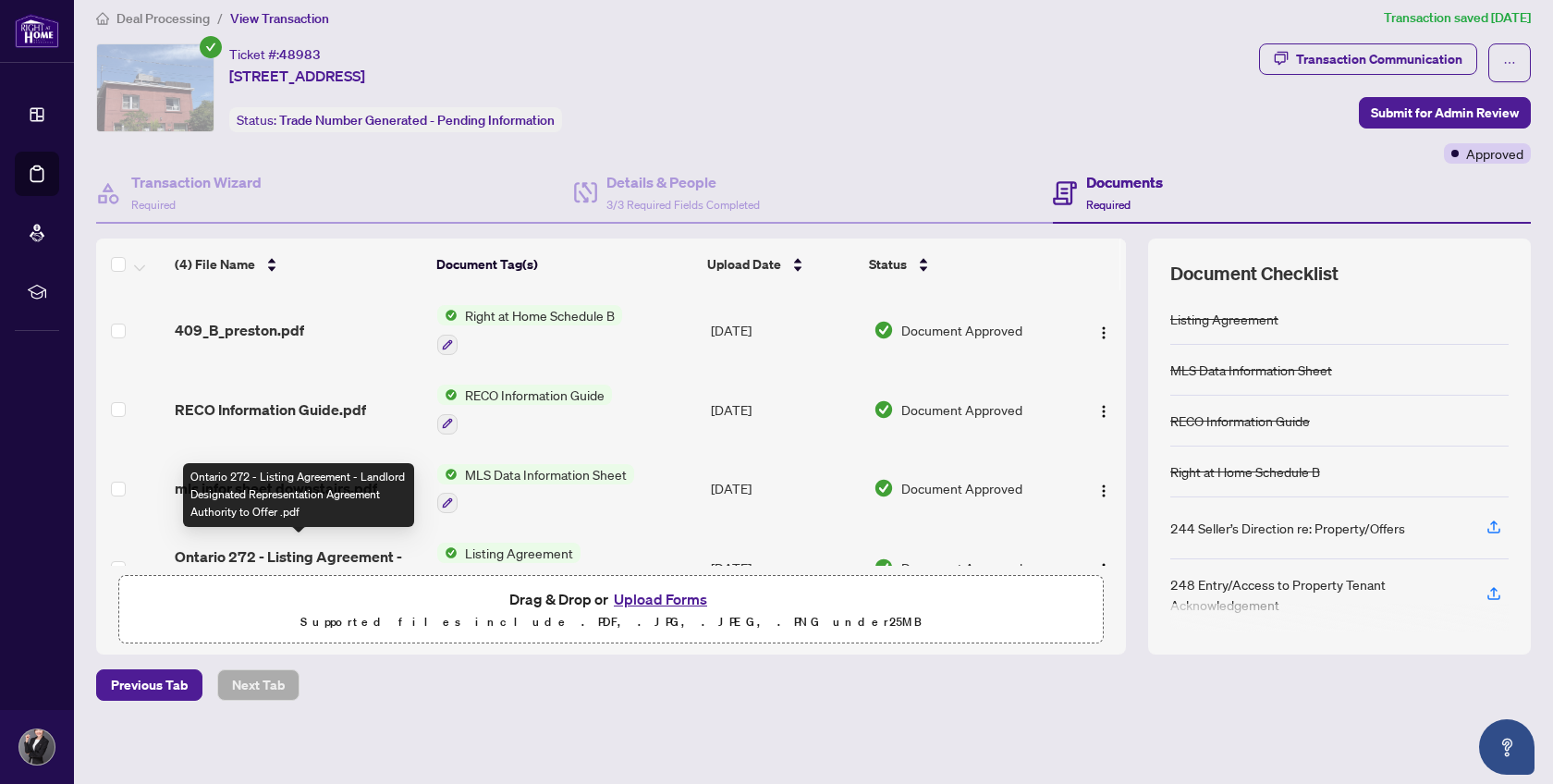
click at [338, 551] on span "Ontario 272 - Listing Agreement - Landlord Designated Representation Agreement …" at bounding box center [298, 567] width 248 height 44
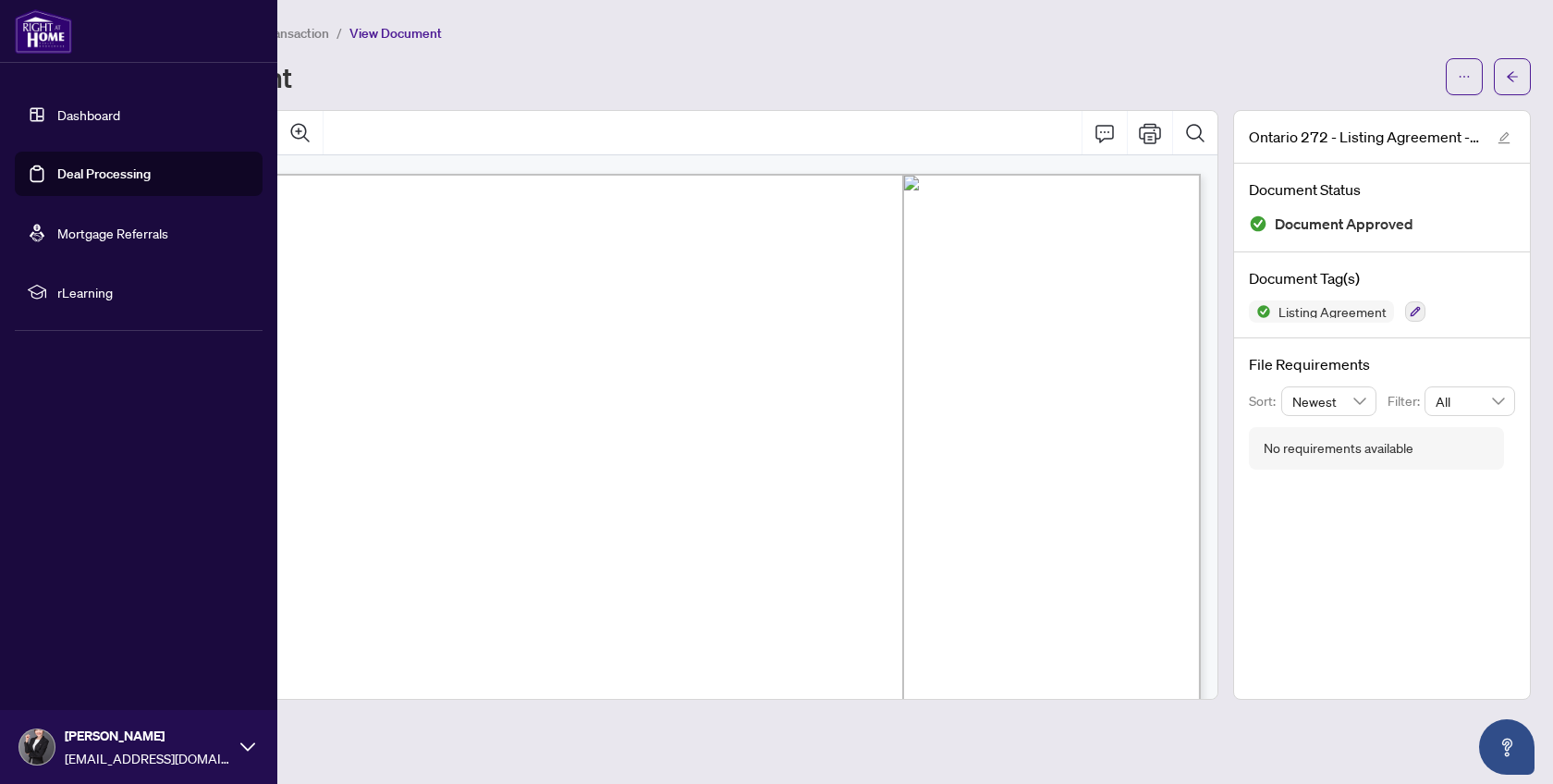
click at [92, 175] on link "Deal Processing" at bounding box center [103, 173] width 93 height 16
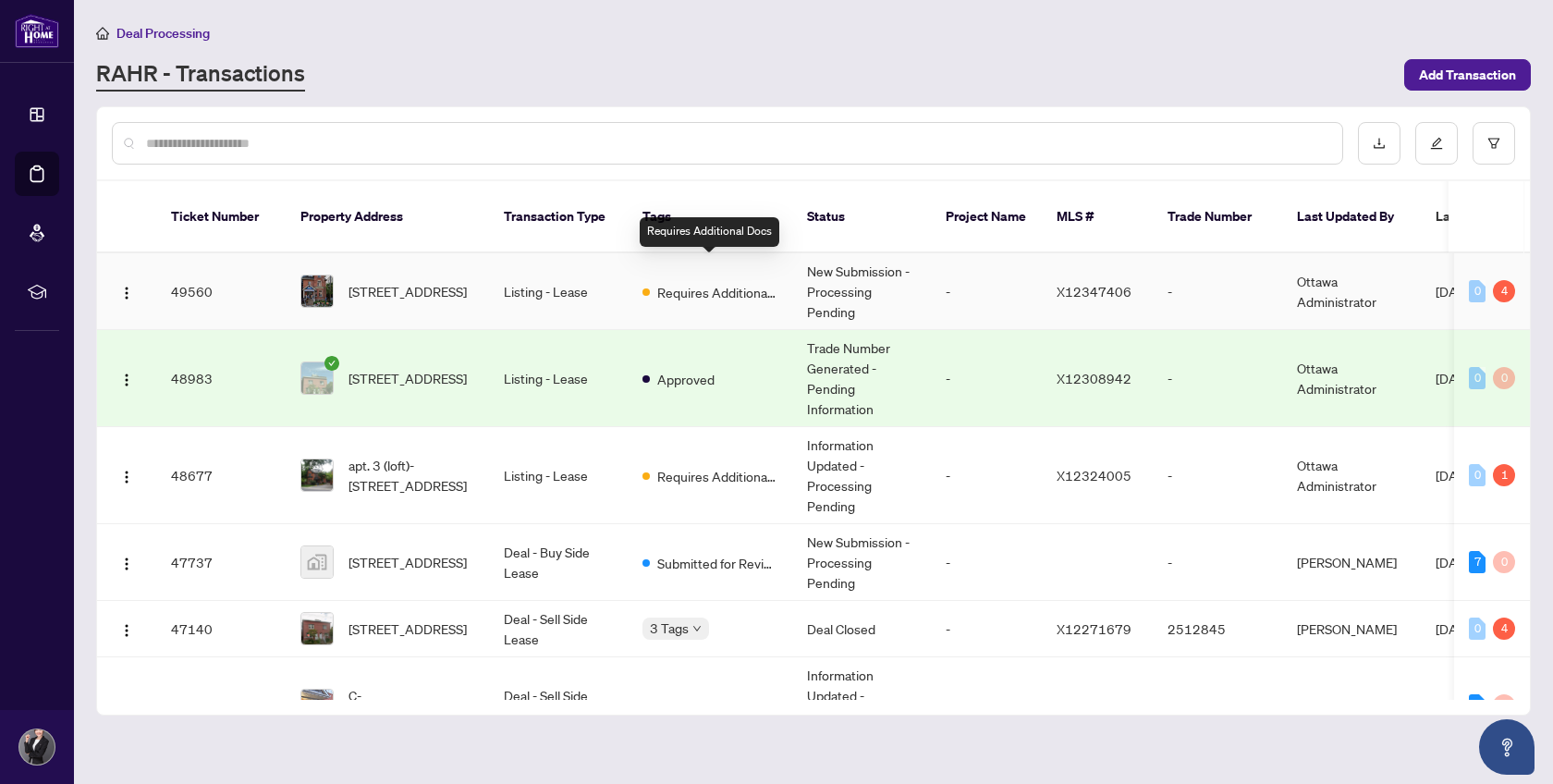
click at [718, 282] on span "Requires Additional Docs" at bounding box center [717, 292] width 120 height 20
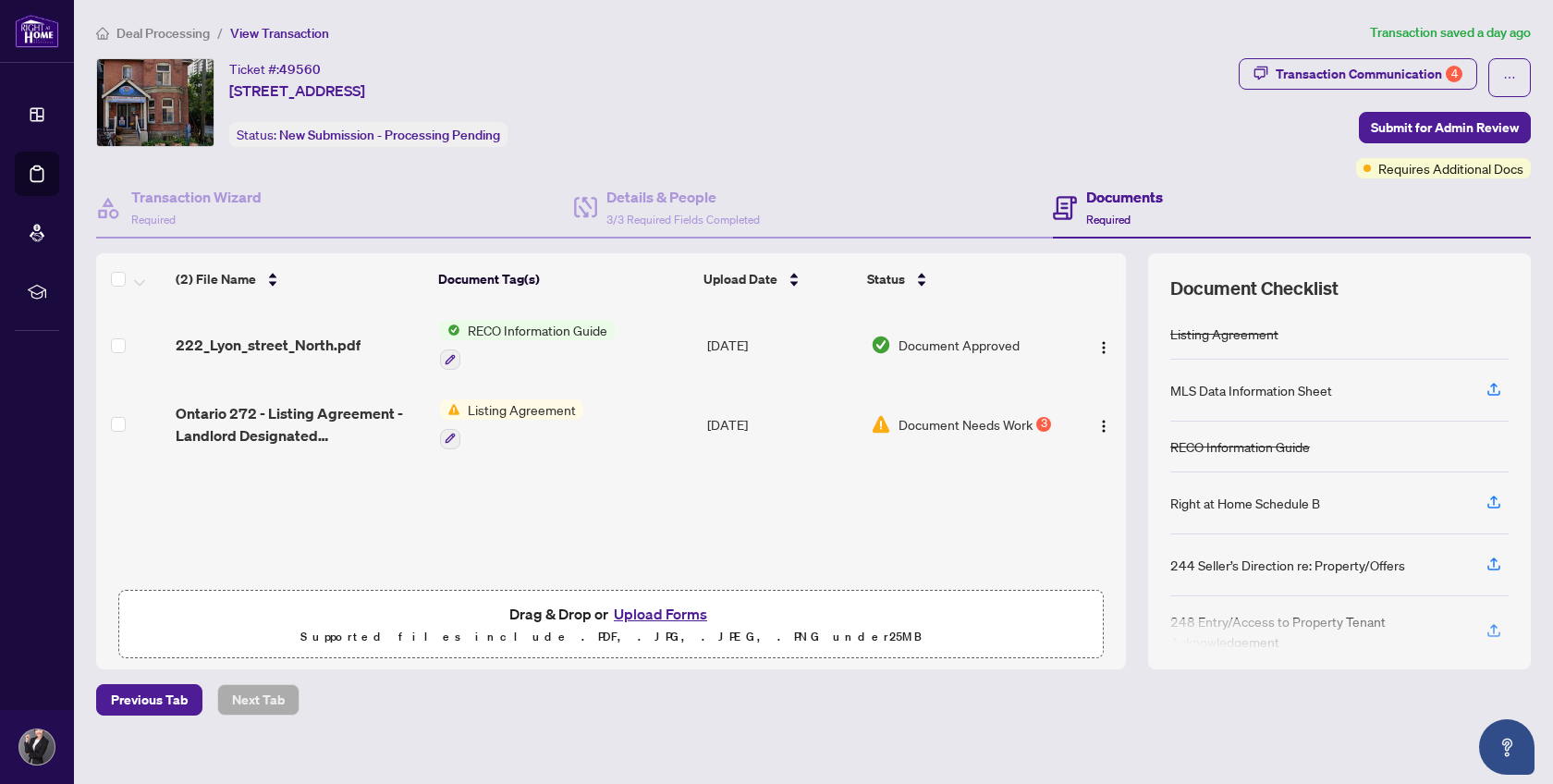
click at [548, 411] on span "Listing Agreement" at bounding box center [522, 408] width 123 height 20
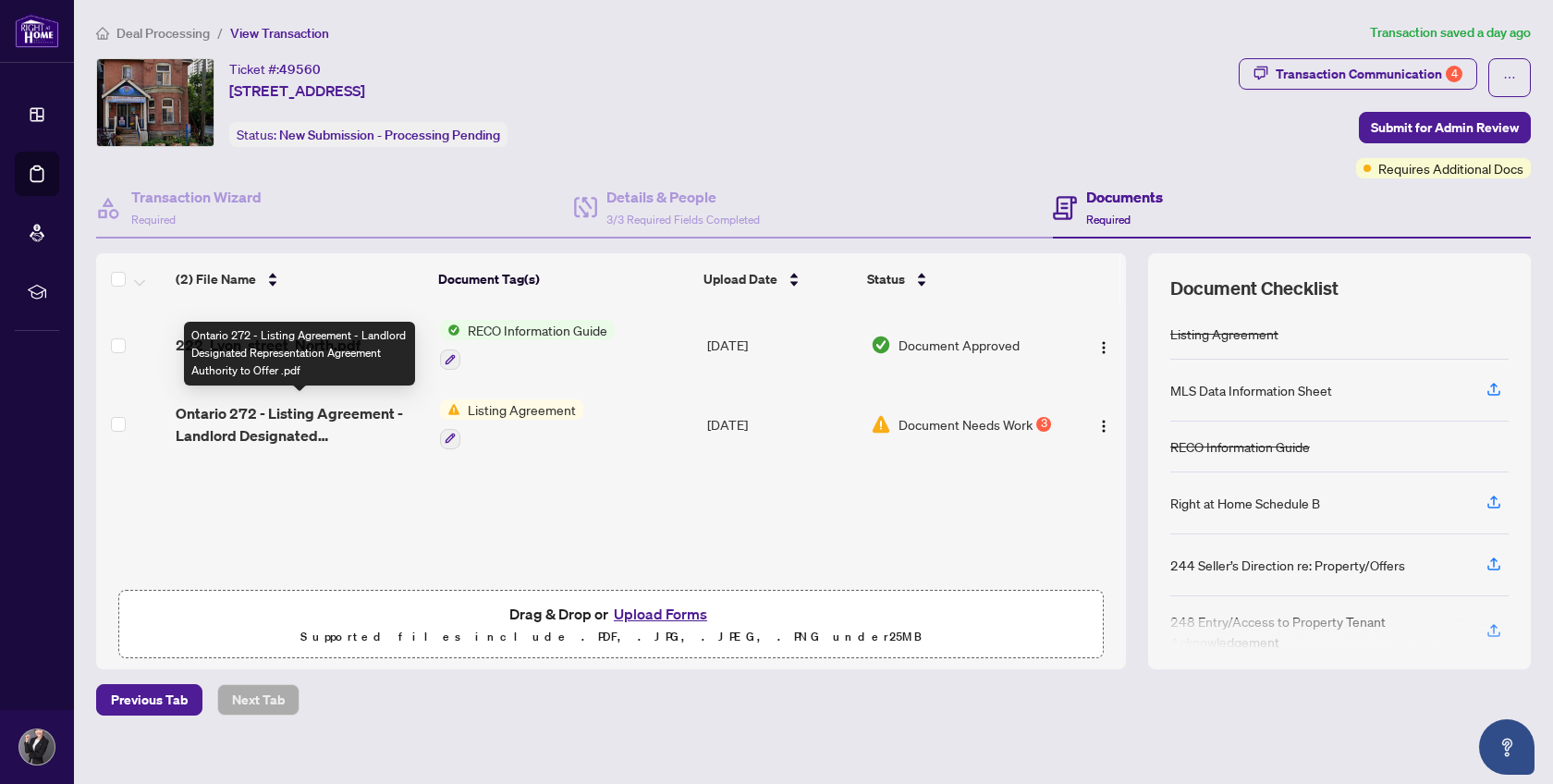
click at [363, 420] on span "Ontario 272 - Listing Agreement - Landlord Designated Representation Agreement …" at bounding box center [300, 424] width 250 height 44
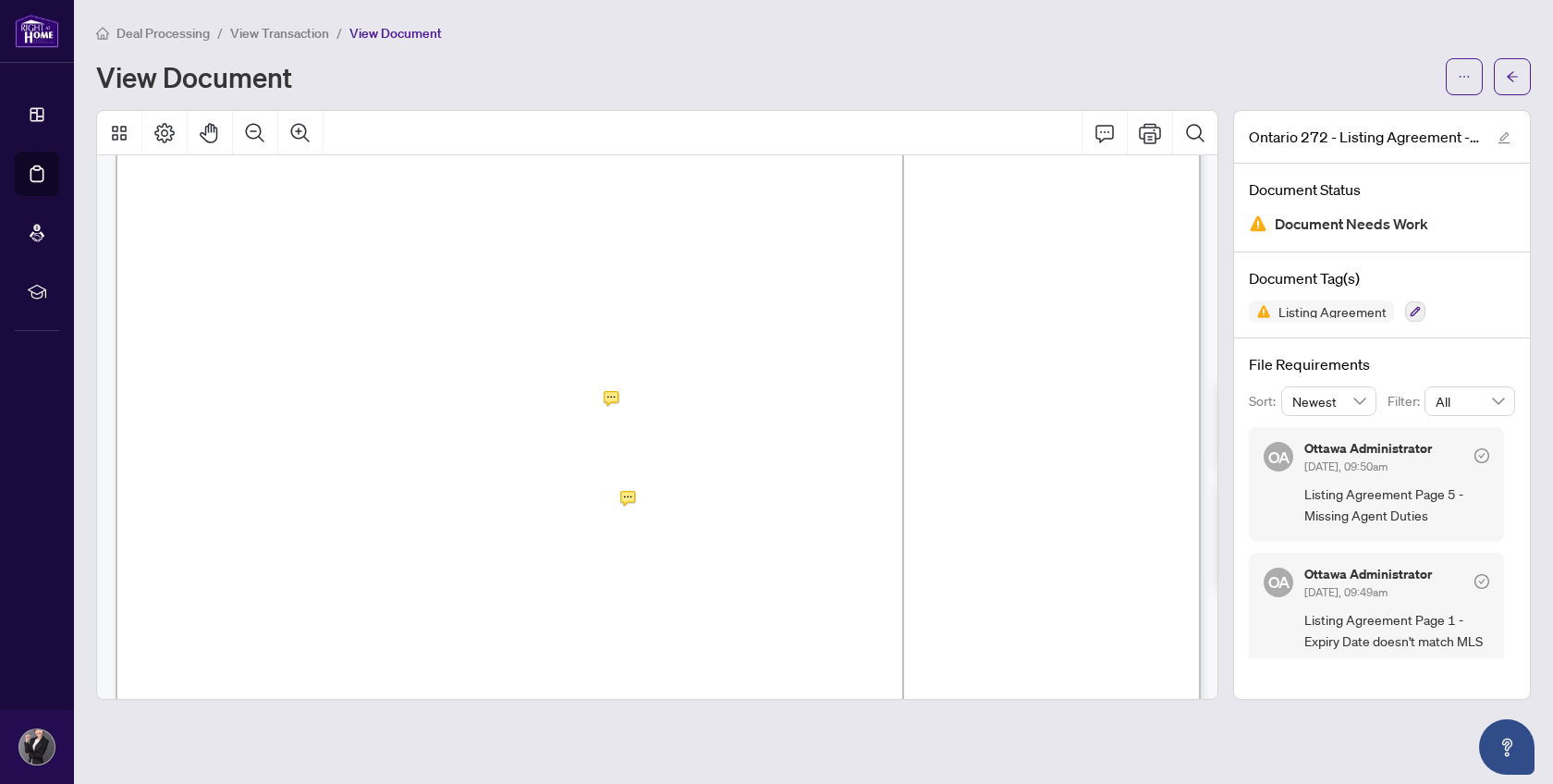
scroll to position [238, 0]
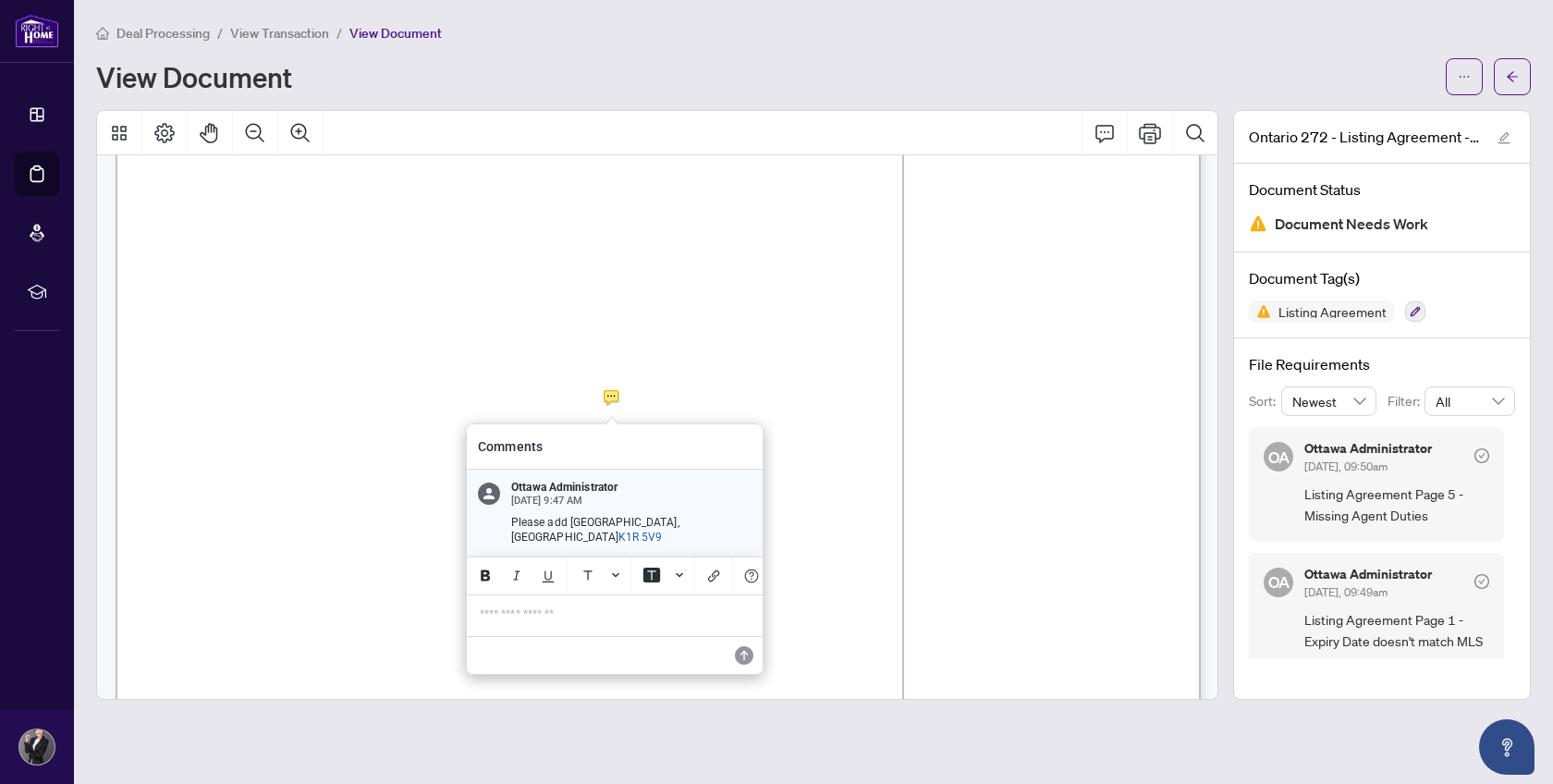
drag, startPoint x: 585, startPoint y: 528, endPoint x: 751, endPoint y: 526, distance: 166.0
click at [751, 526] on div "Ottawa Administrator [DATE] 9:47 AM Please add [GEOGRAPHIC_DATA], [GEOGRAPHIC_D…" at bounding box center [615, 512] width 296 height 87
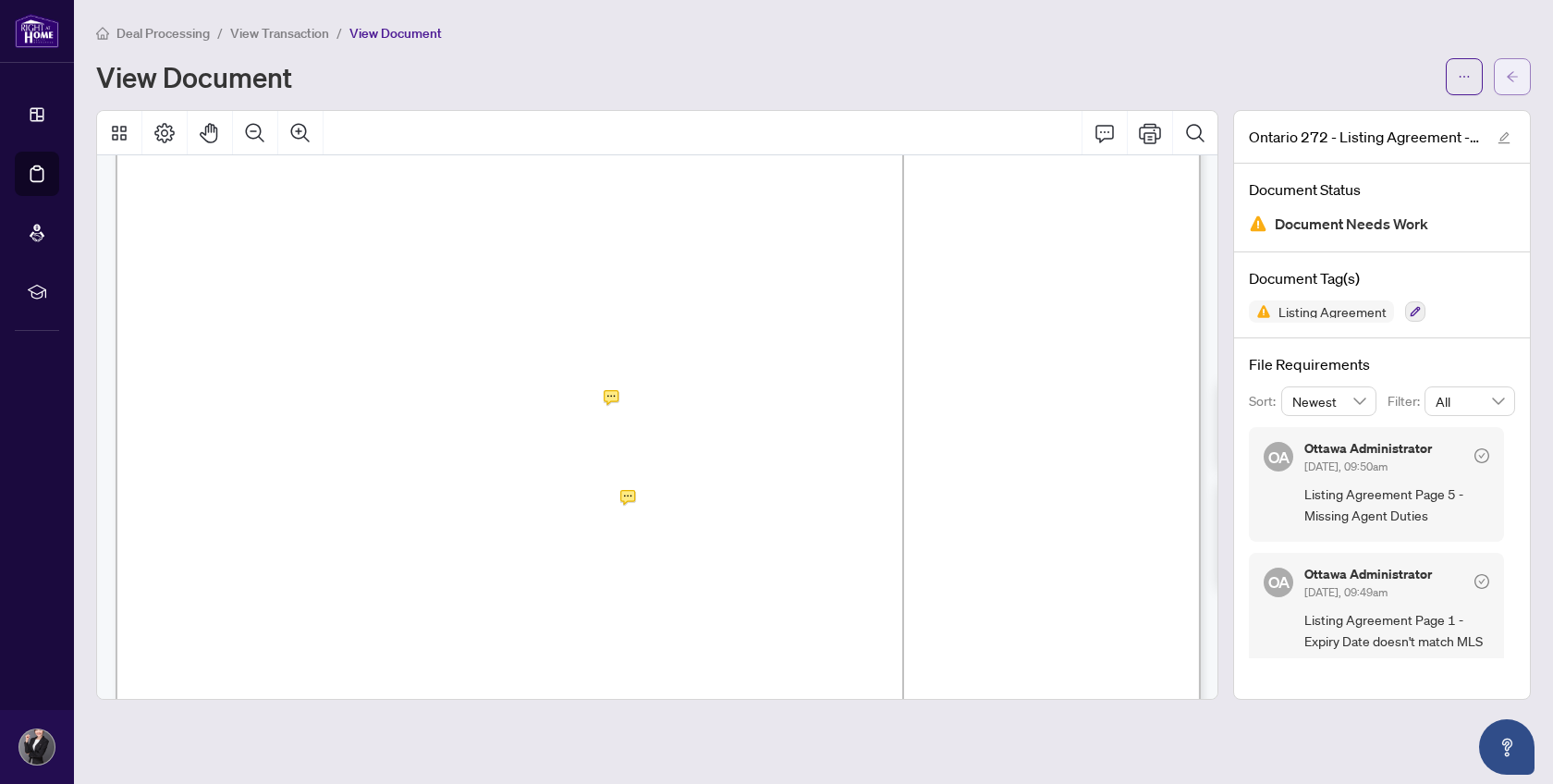
click at [1510, 77] on icon "arrow-left" at bounding box center [1513, 76] width 12 height 11
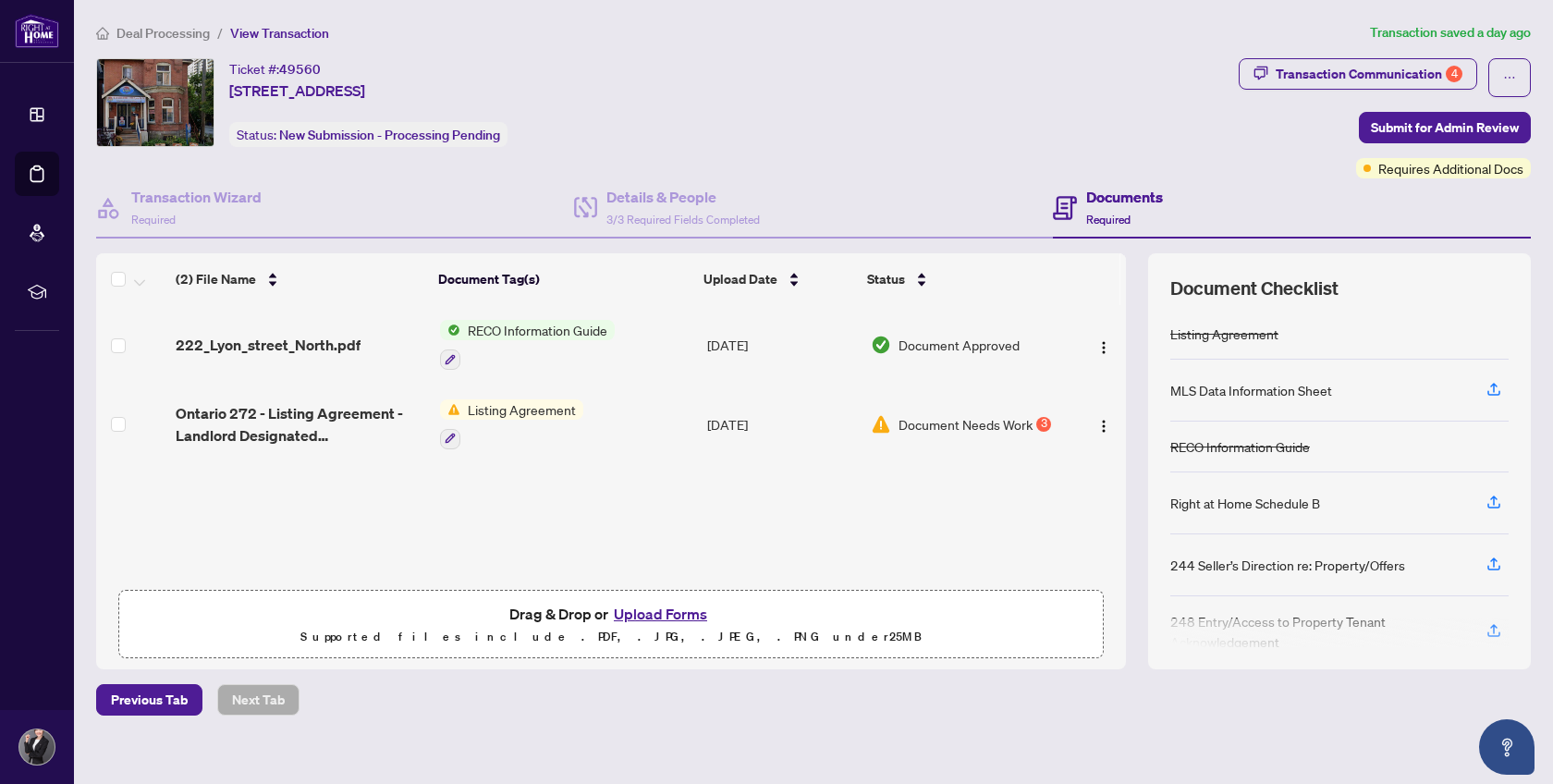
scroll to position [14, 0]
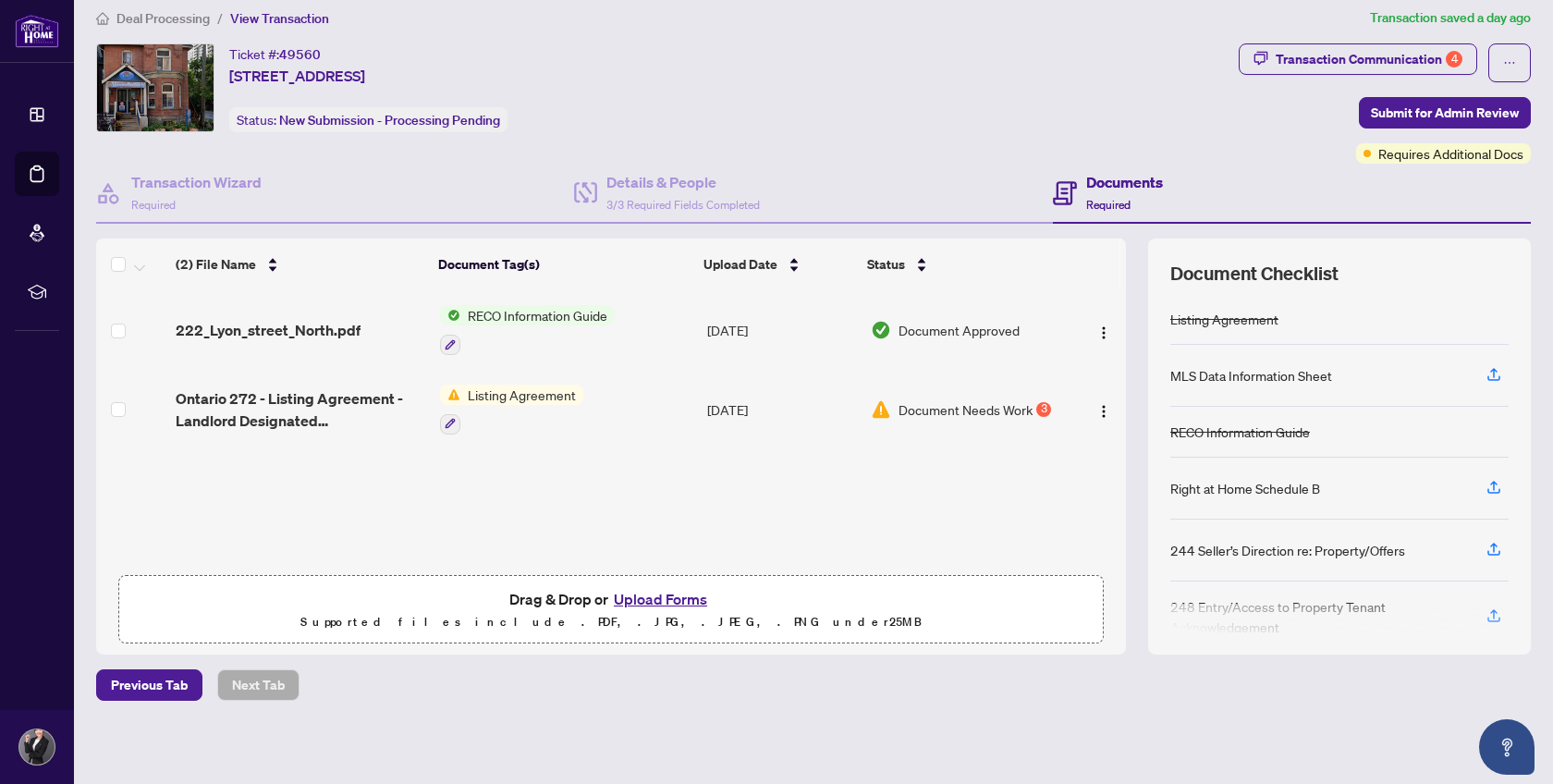
click at [664, 591] on button "Upload Forms" at bounding box center [660, 598] width 104 height 24
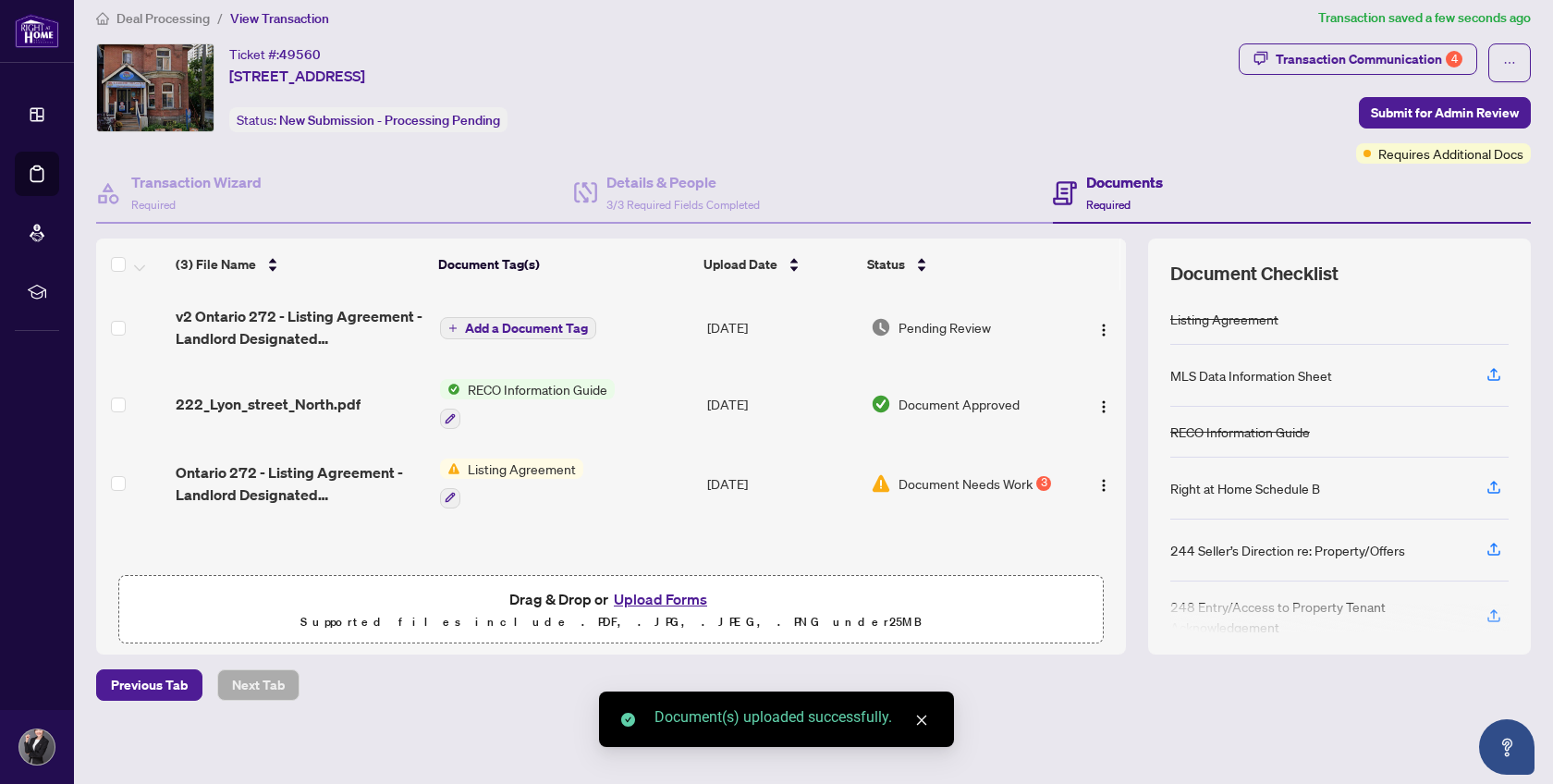
click at [520, 324] on span "Add a Document Tag" at bounding box center [527, 327] width 123 height 13
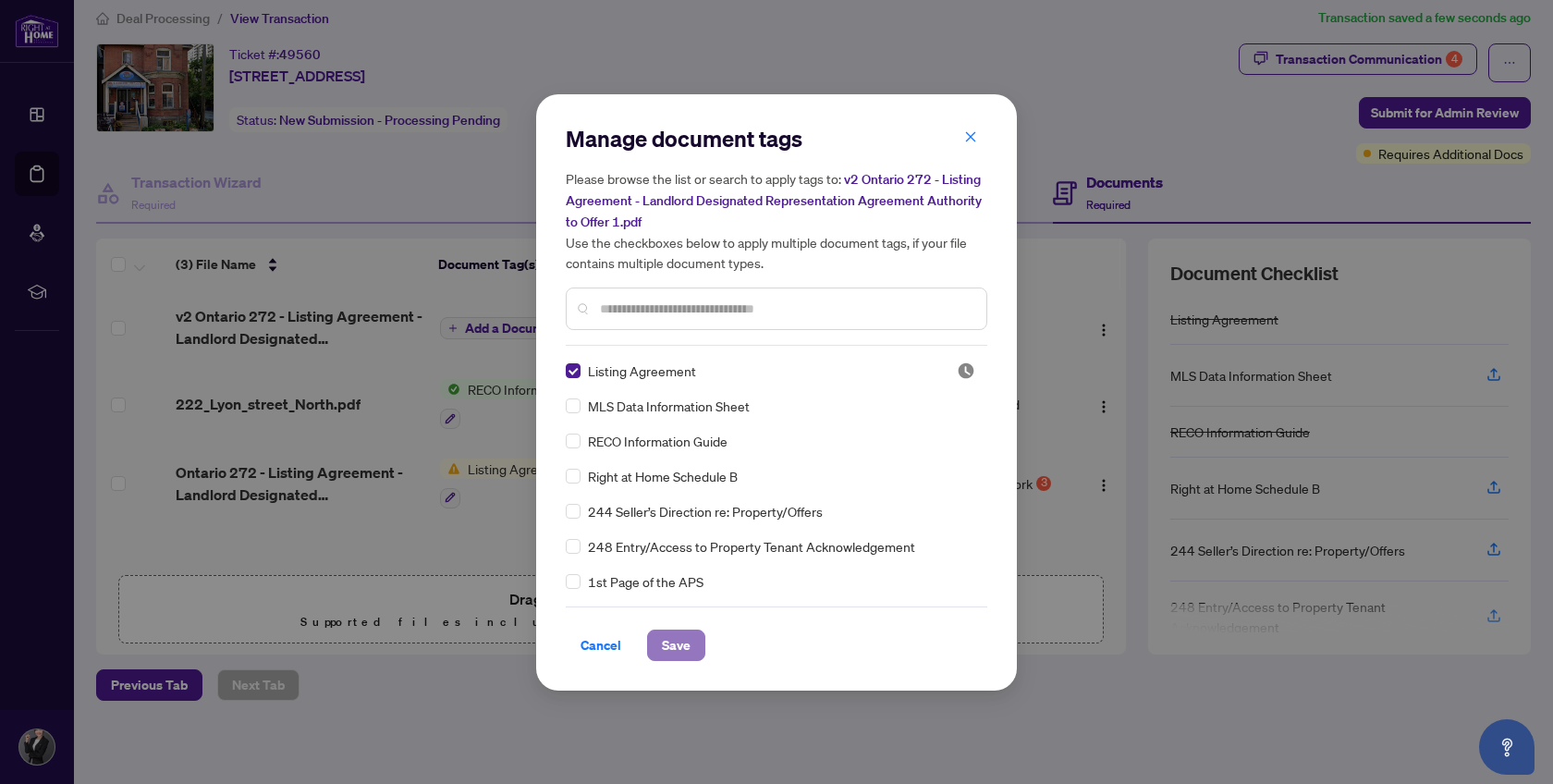
click at [668, 644] on span "Save" at bounding box center [676, 644] width 29 height 30
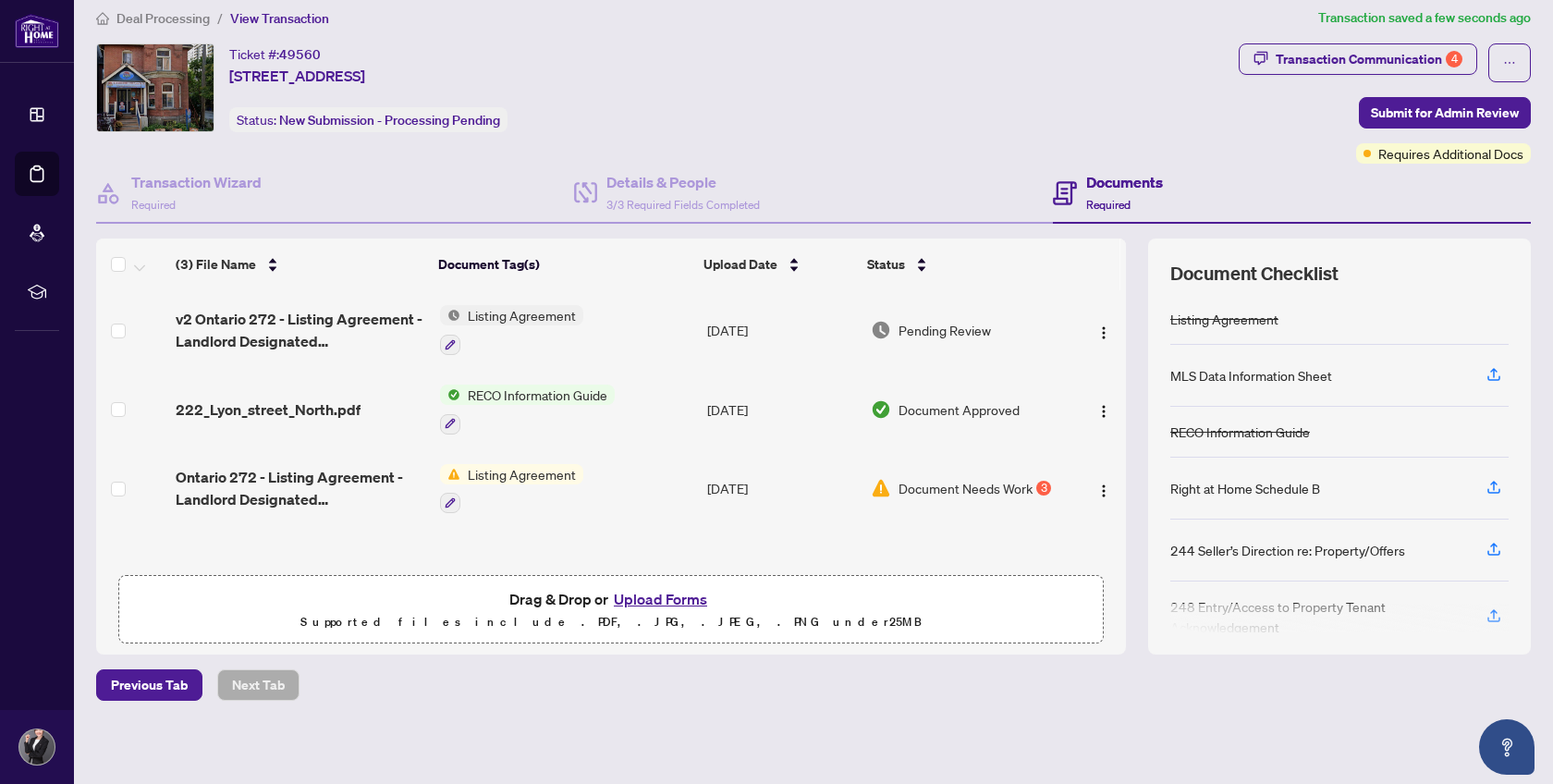
scroll to position [0, 0]
click at [1409, 49] on div "Transaction Communication 4" at bounding box center [1369, 59] width 187 height 30
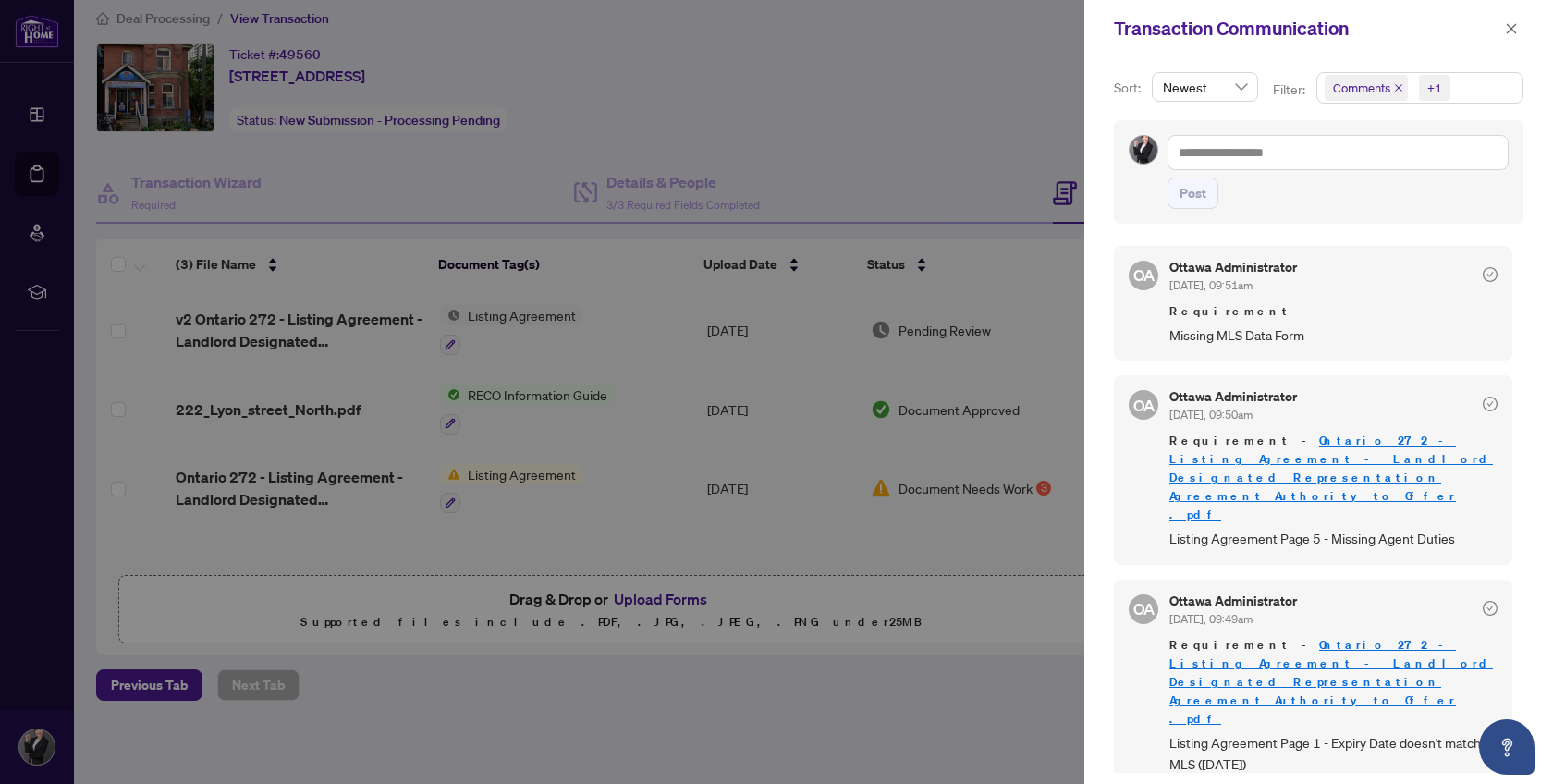
scroll to position [72, 0]
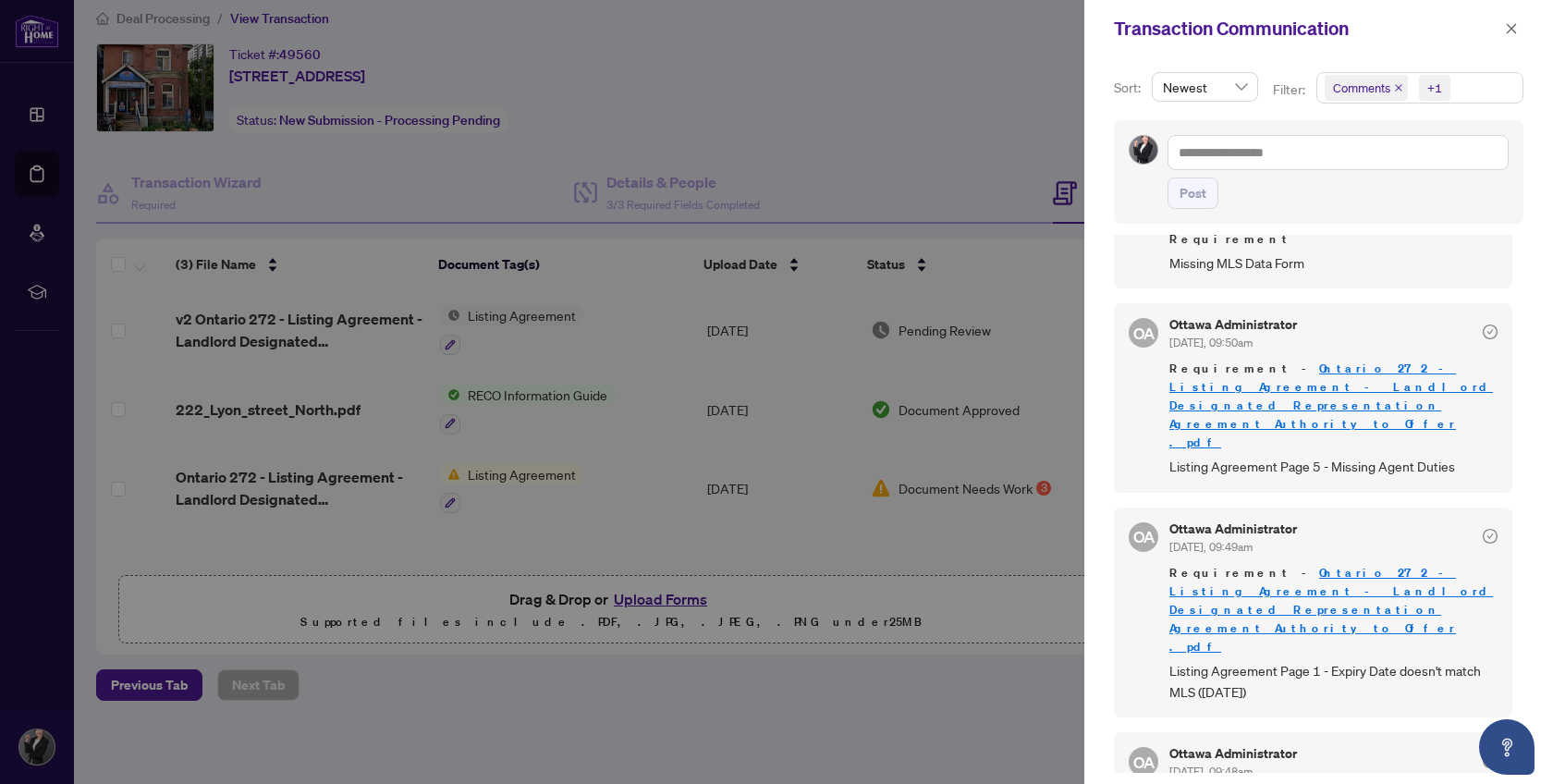
click at [1003, 631] on div at bounding box center [776, 392] width 1553 height 784
click at [1513, 24] on icon "close" at bounding box center [1511, 28] width 13 height 13
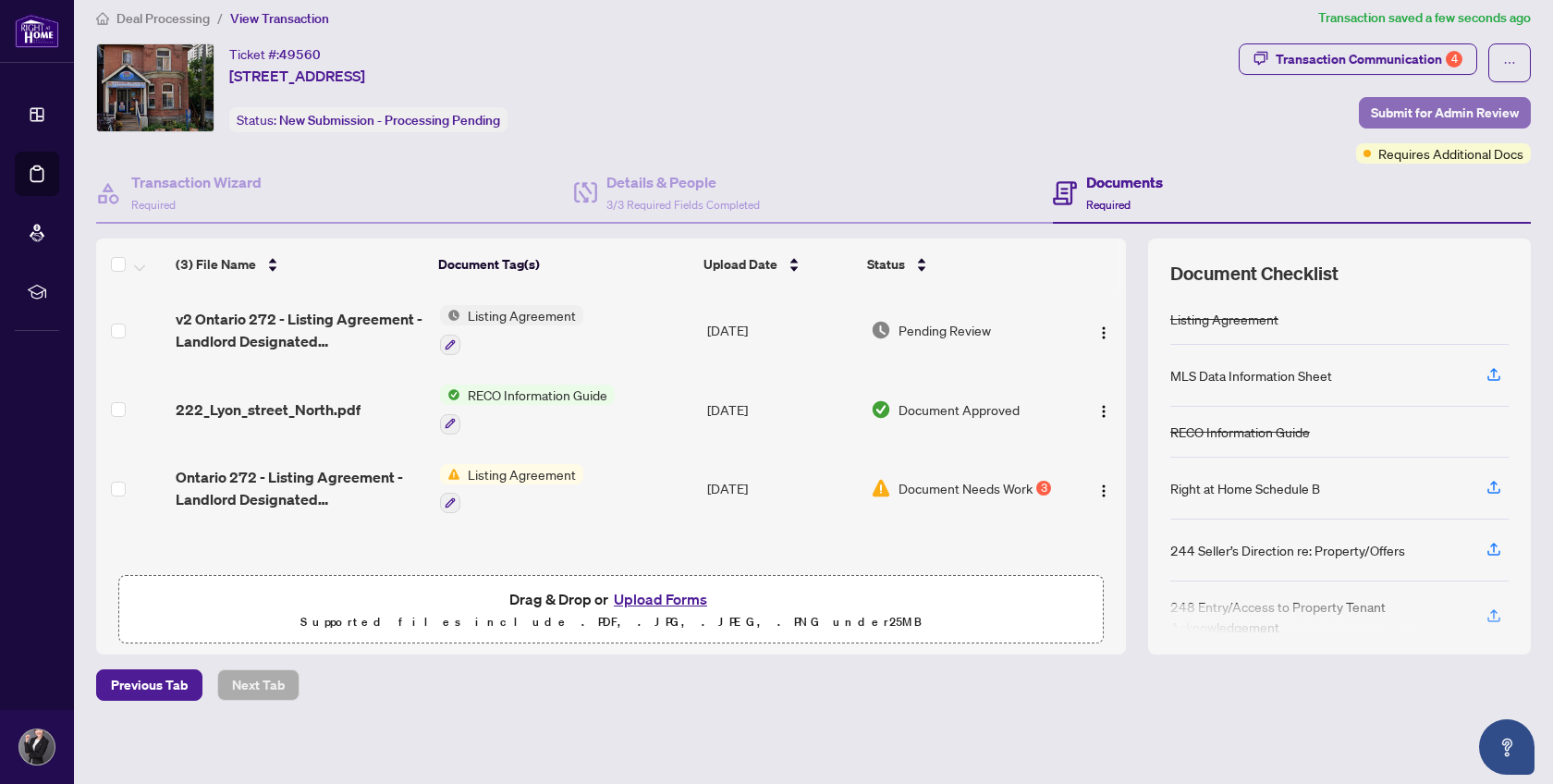
click at [1432, 106] on span "Submit for Admin Review" at bounding box center [1445, 113] width 148 height 30
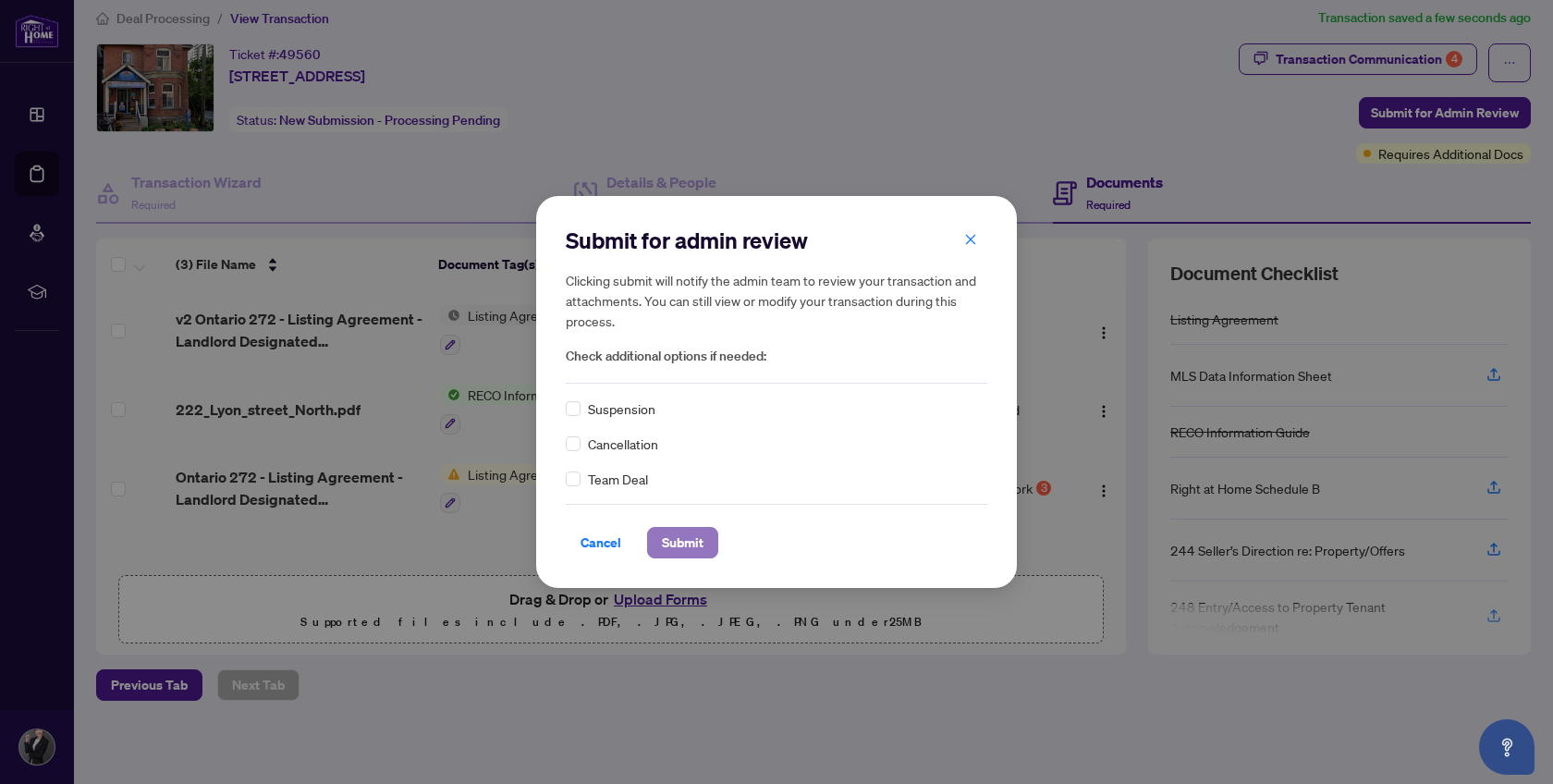
click at [695, 541] on span "Submit" at bounding box center [682, 542] width 41 height 30
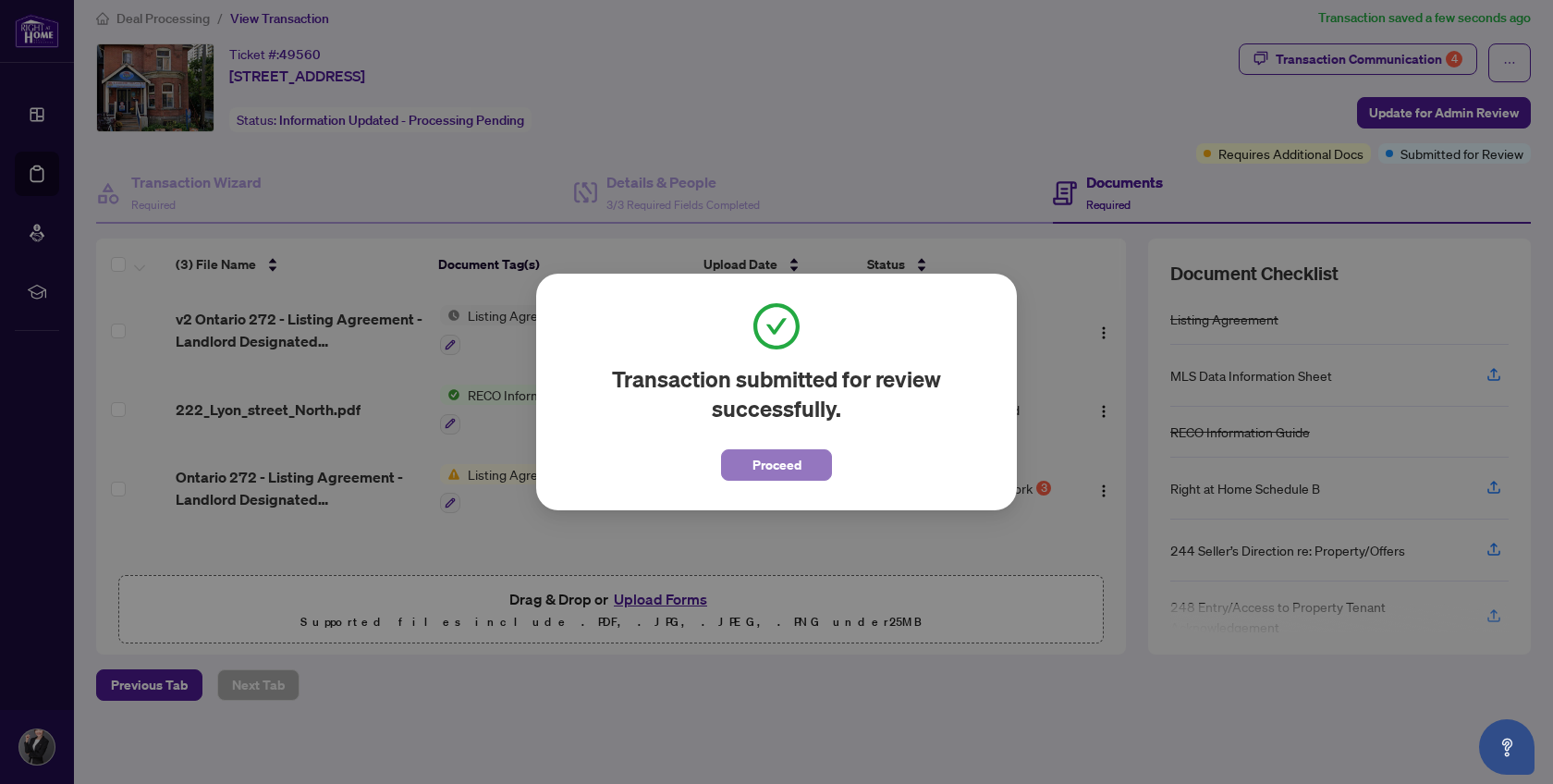
click at [774, 476] on span "Proceed" at bounding box center [776, 464] width 49 height 30
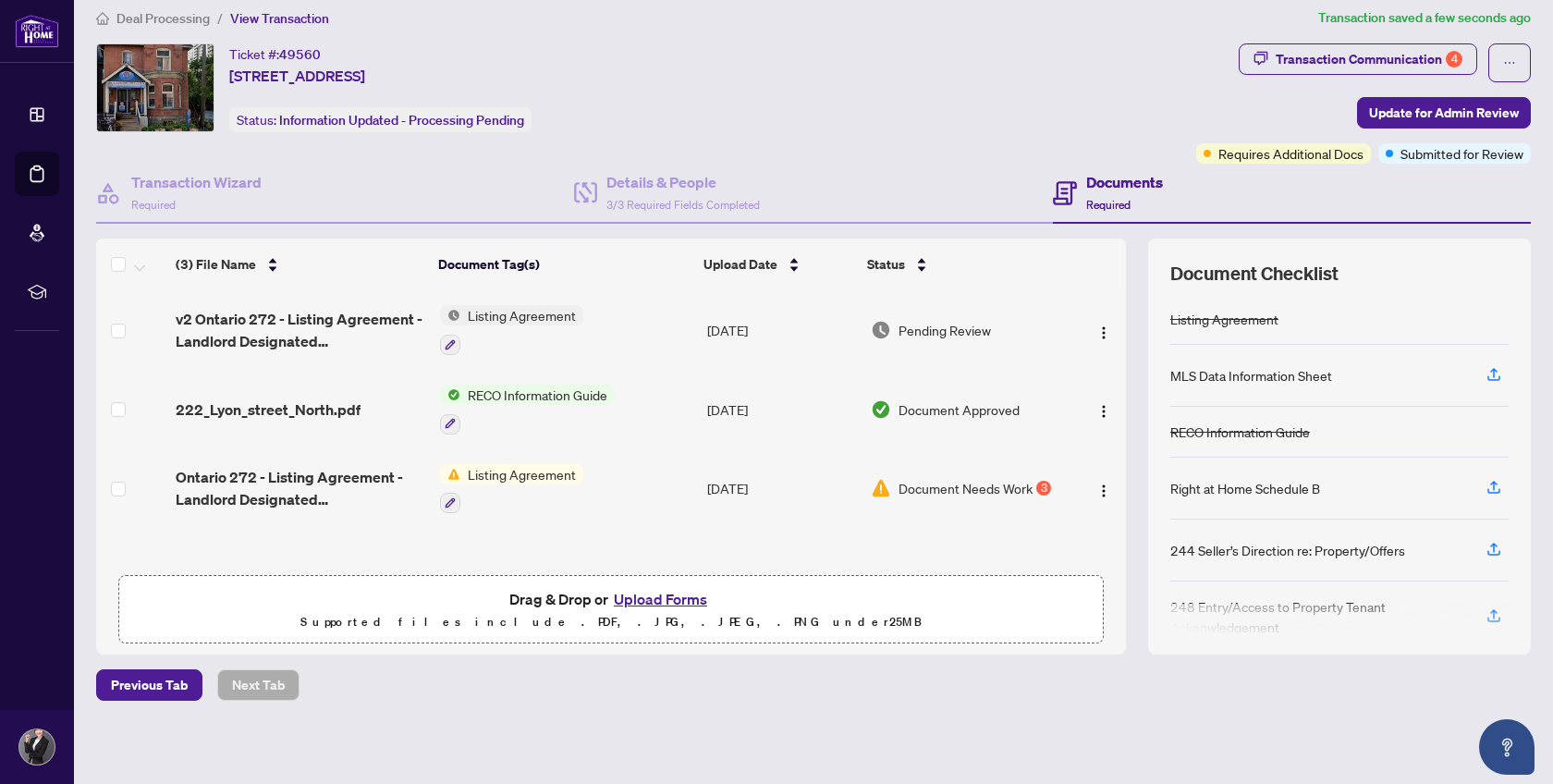
scroll to position [0, 0]
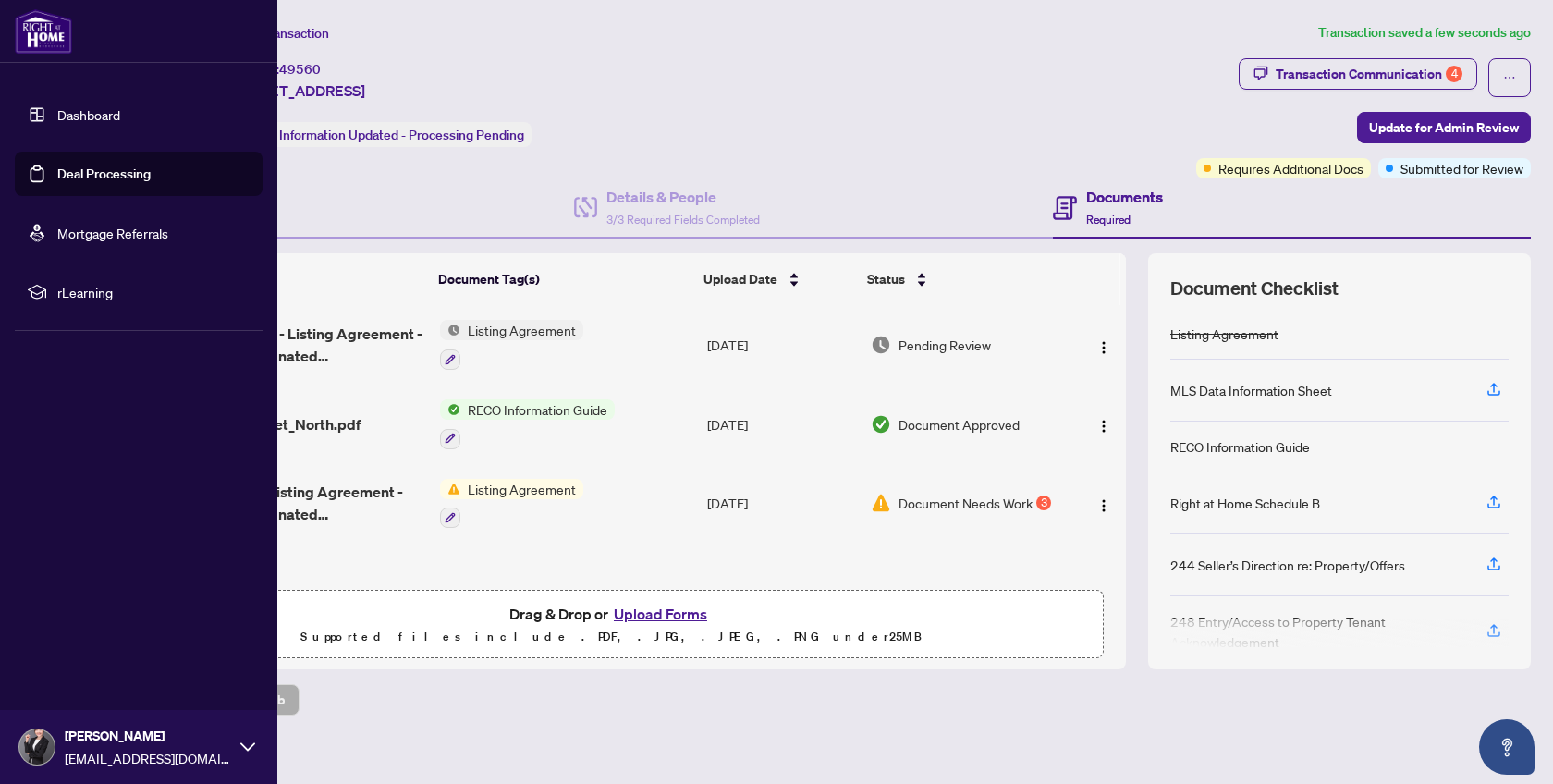
click at [97, 177] on link "Deal Processing" at bounding box center [103, 173] width 93 height 16
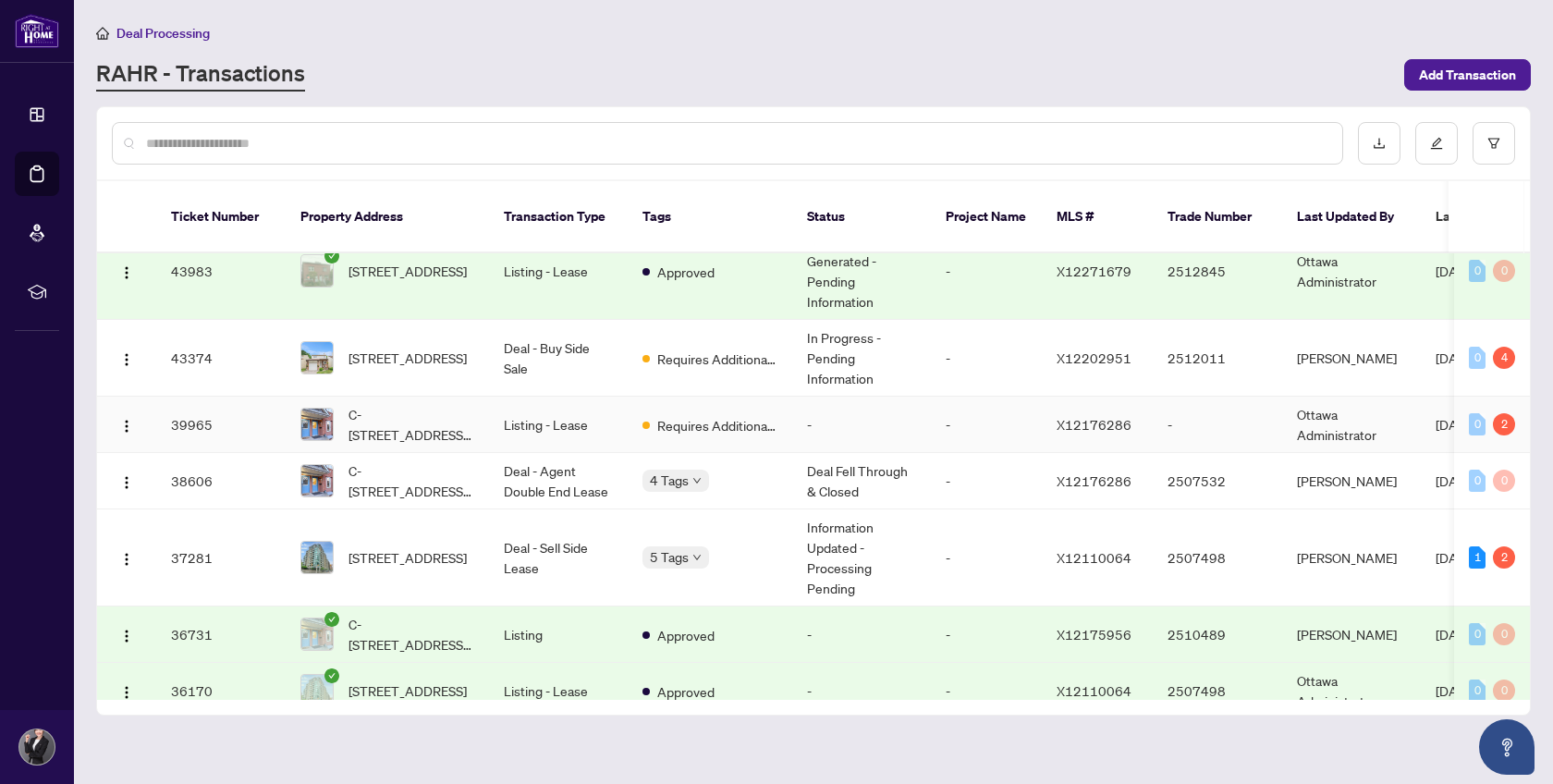
scroll to position [558, 0]
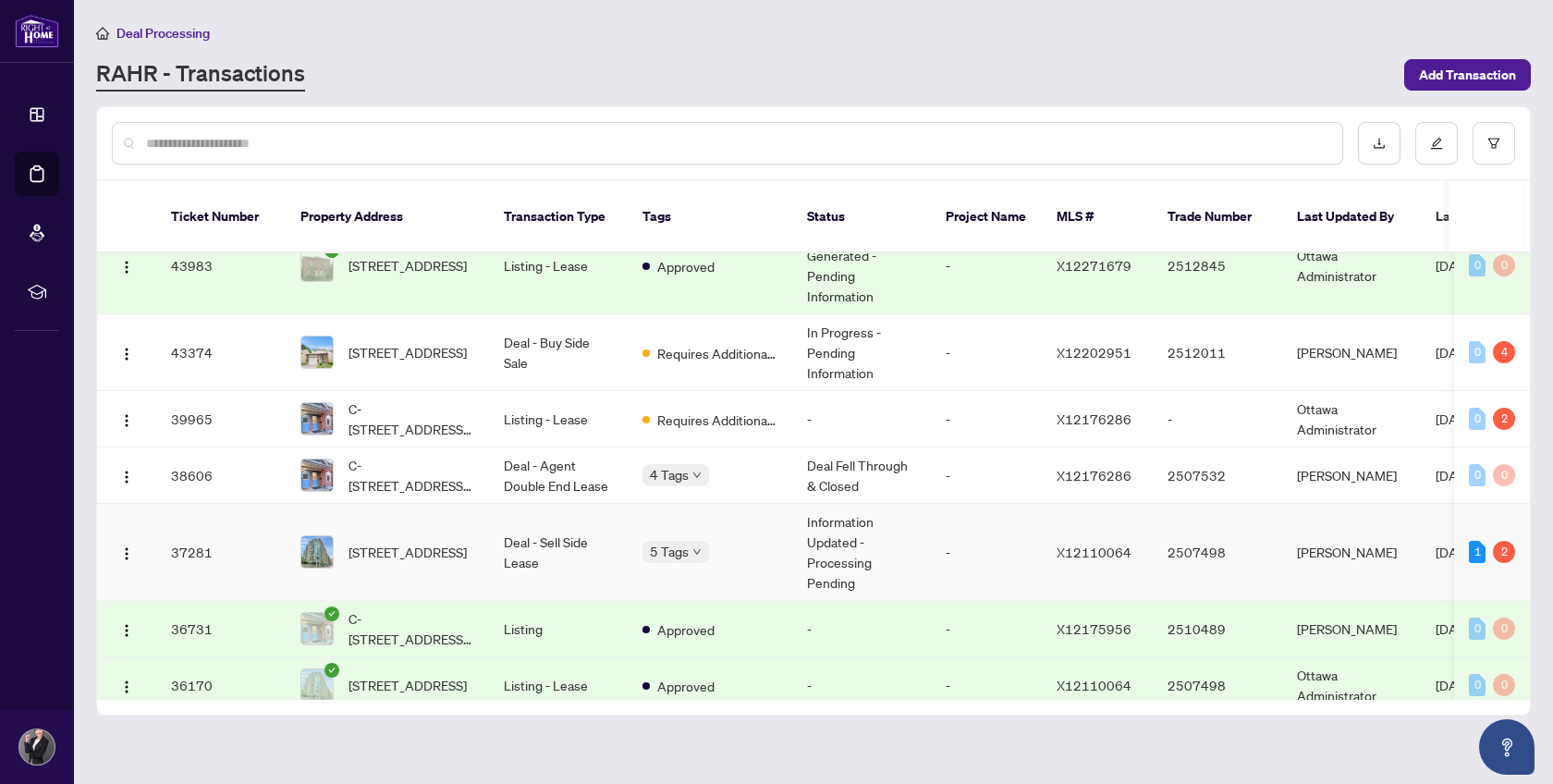
click at [526, 516] on td "Deal - Sell Side Lease" at bounding box center [559, 552] width 139 height 97
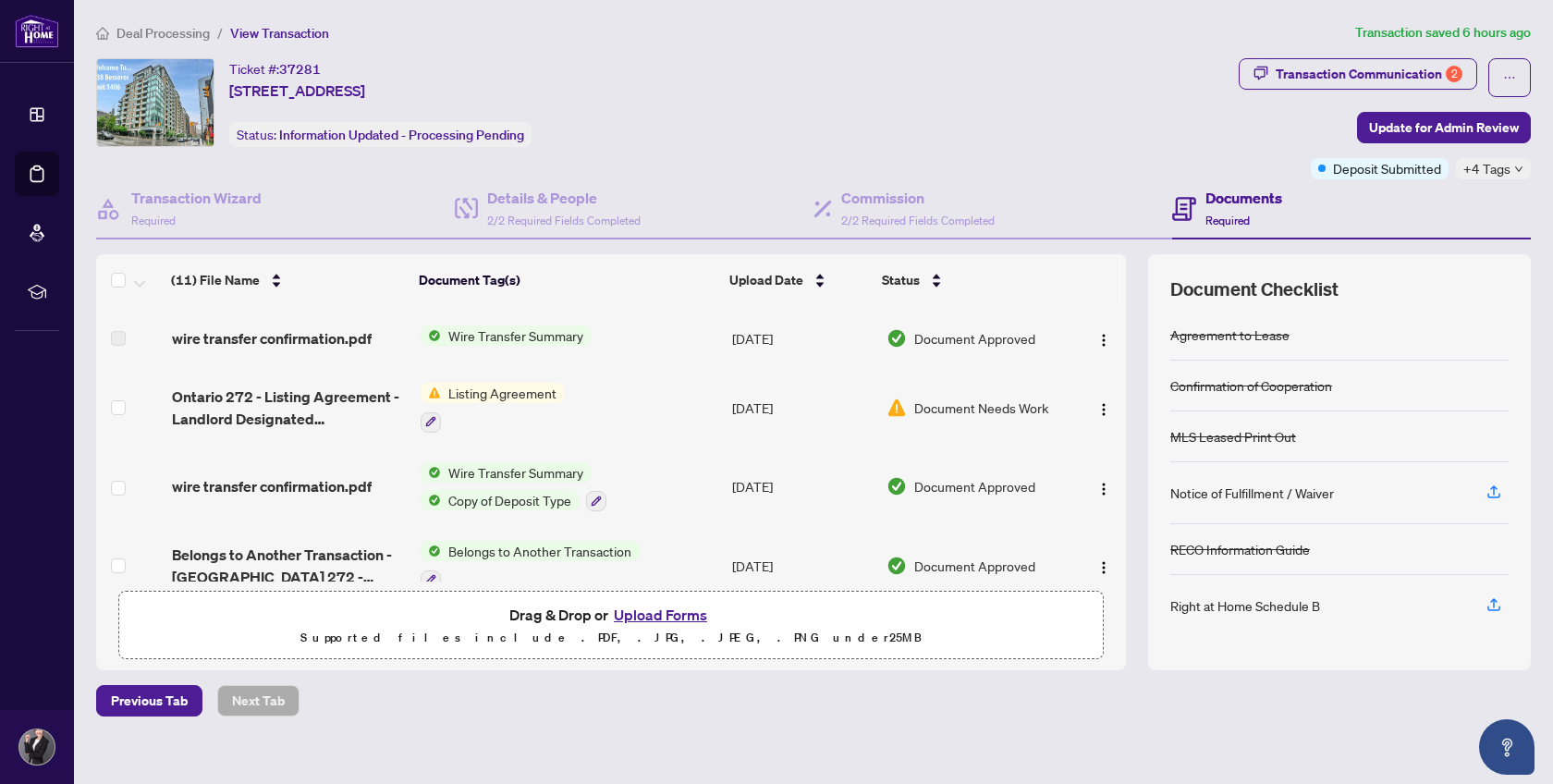
scroll to position [546, 0]
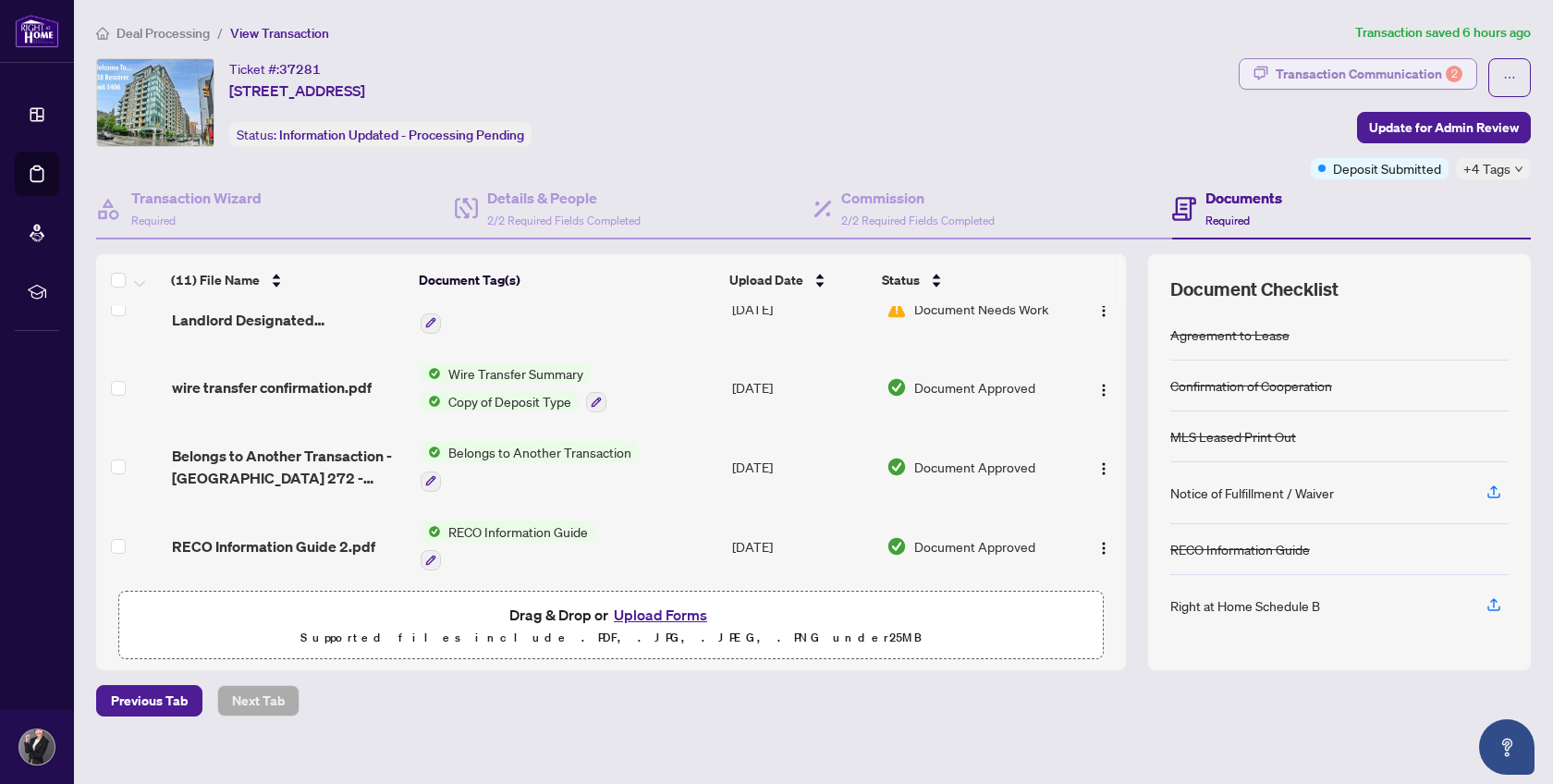
click at [1352, 71] on div "Transaction Communication 2" at bounding box center [1369, 73] width 187 height 30
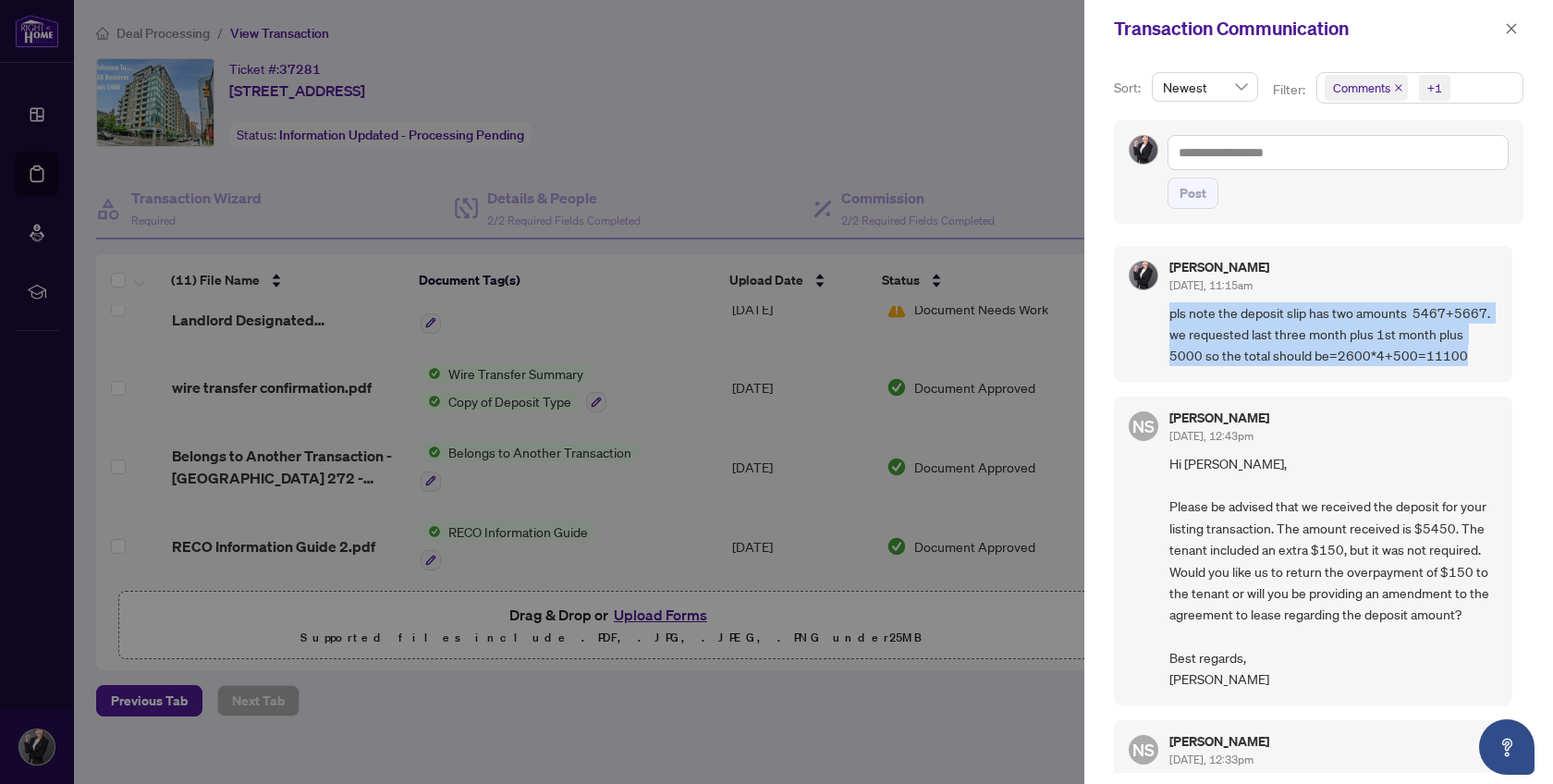
drag, startPoint x: 1172, startPoint y: 304, endPoint x: 1481, endPoint y: 341, distance: 311.2
click at [1481, 341] on span "pls note the deposit slip has two amounts 5467+5667. we requested last three mo…" at bounding box center [1333, 334] width 329 height 65
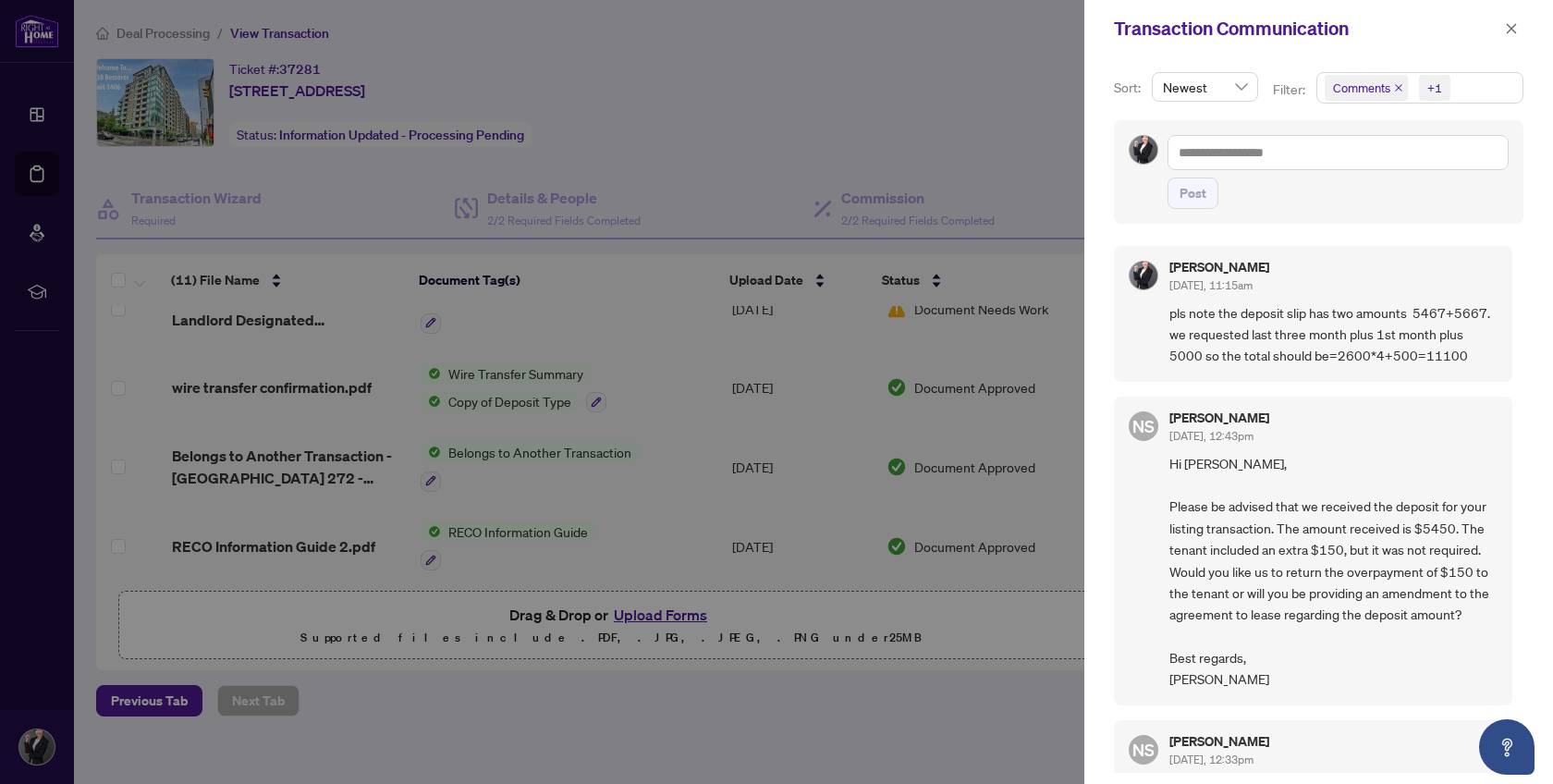
click at [1476, 356] on span "pls note the deposit slip has two amounts 5467+5667. we requested last three mo…" at bounding box center [1333, 334] width 329 height 65
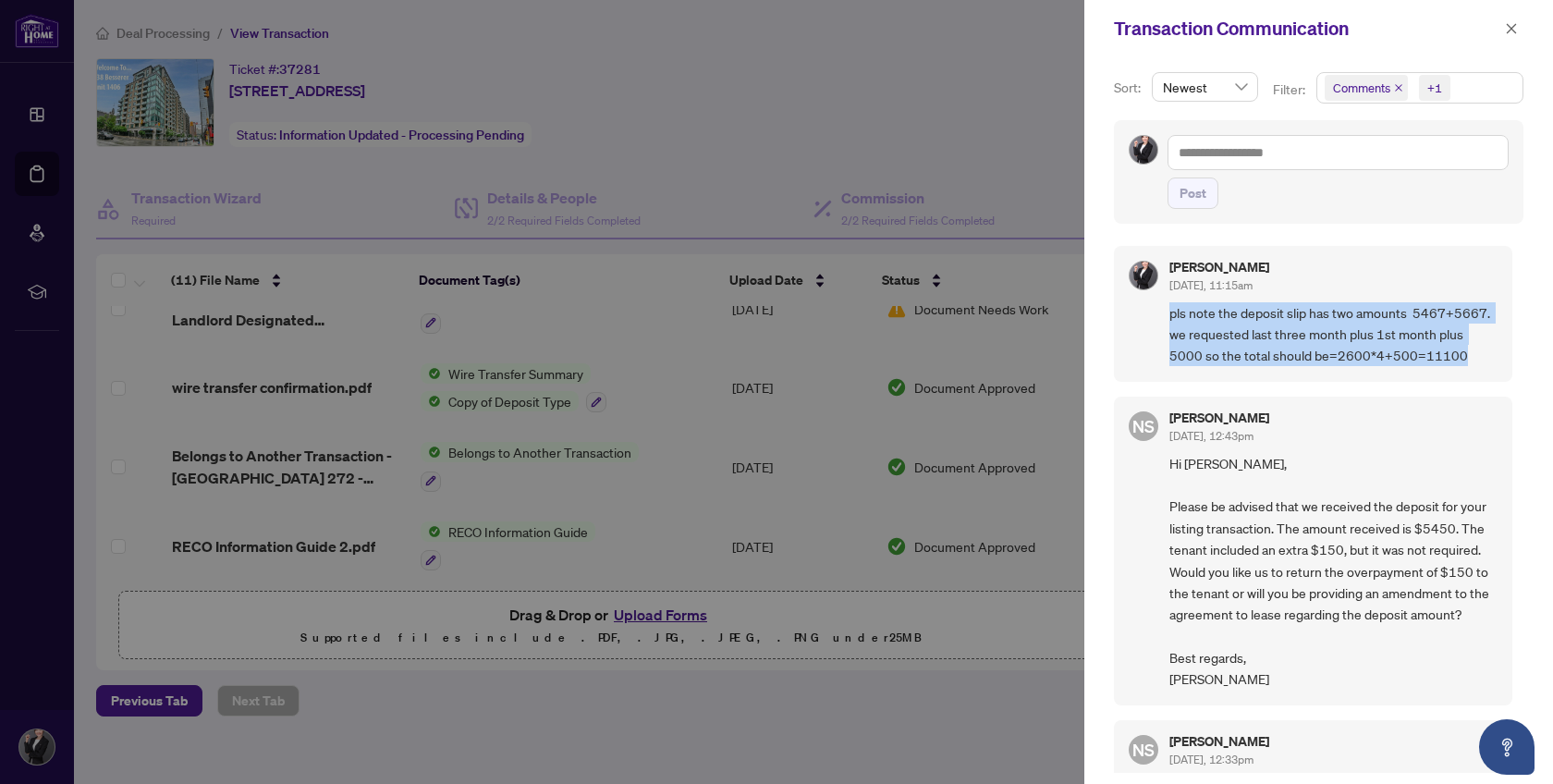
drag, startPoint x: 1461, startPoint y: 349, endPoint x: 1152, endPoint y: 306, distance: 312.0
click at [1152, 306] on div "[PERSON_NAME] [DATE], 11:15am pls note the deposit slip has two amounts 5467+56…" at bounding box center [1313, 313] width 399 height 136
copy span "pls note the deposit slip has two amounts 5467+5667. we requested last three mo…"
